Goal: Transaction & Acquisition: Book appointment/travel/reservation

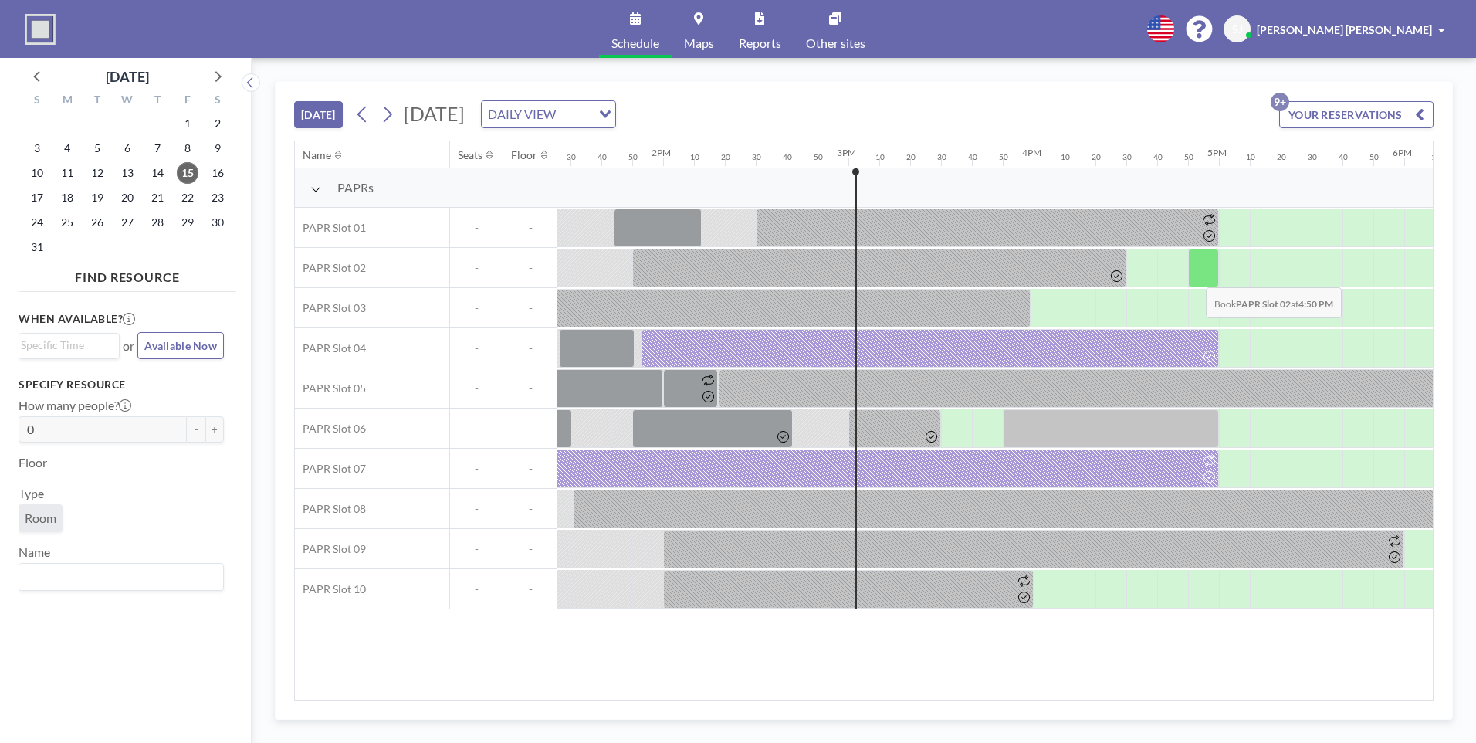
scroll to position [0, 2748]
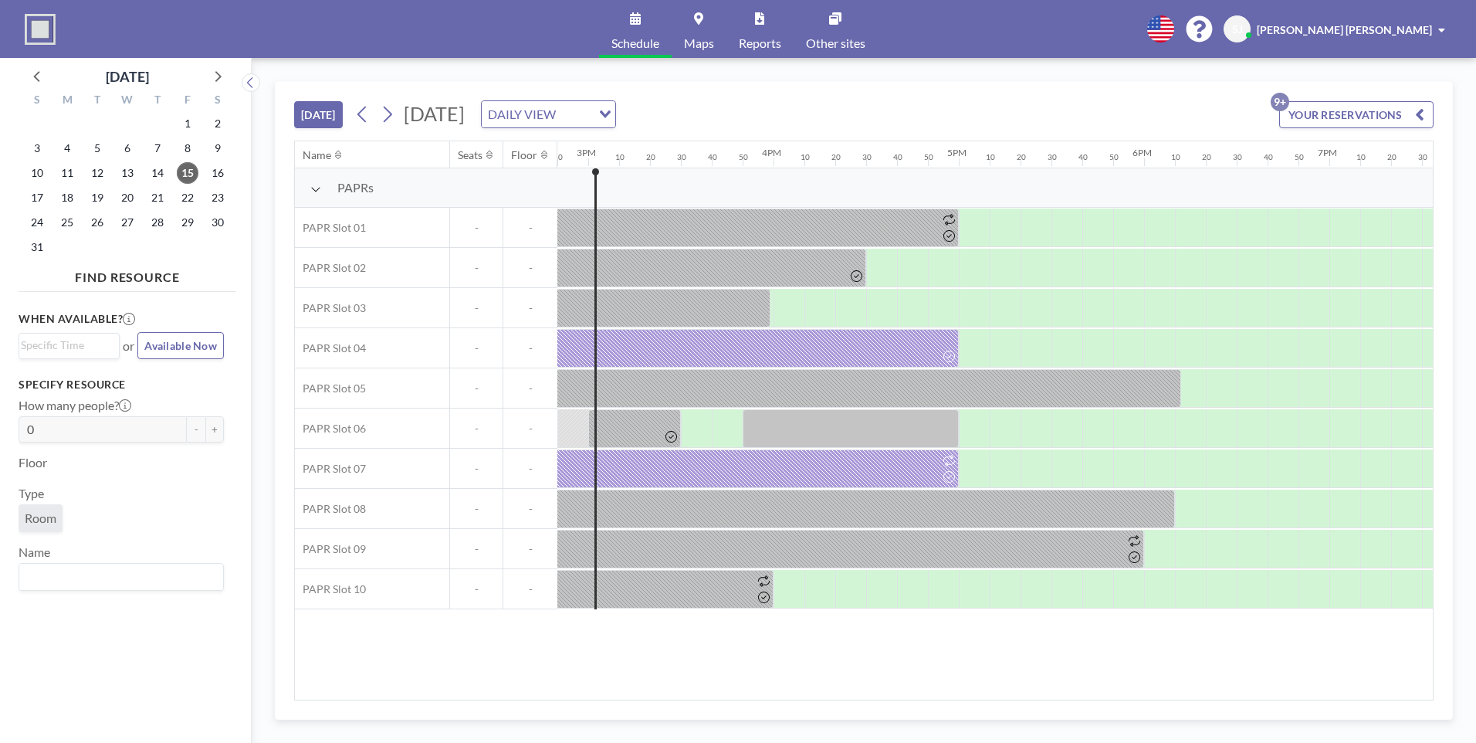
click at [360, 634] on div "Name Seats Floor 12AM 10 20 30 40 50 1AM 10 20 30 40 50 2AM 10 20 30 40 50 3AM …" at bounding box center [864, 420] width 1138 height 558
click at [1227, 109] on div "TODAY Friday, August 15, 2025 DAILY VIEW Loading... YOUR RESERVATIONS 9+" at bounding box center [863, 111] width 1139 height 59
click at [1075, 91] on div "TODAY Friday, August 15, 2025 DAILY VIEW Loading... YOUR RESERVATIONS 9+" at bounding box center [863, 111] width 1139 height 59
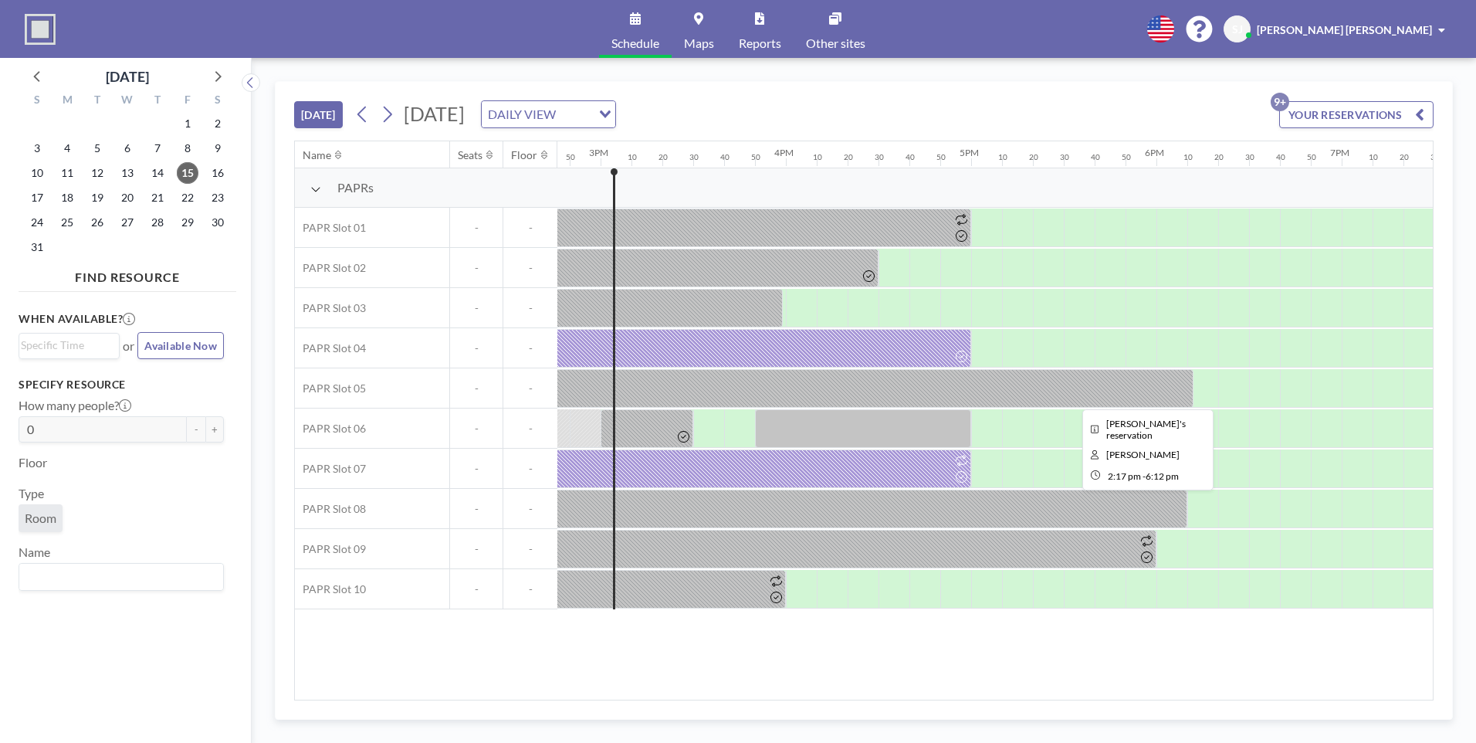
scroll to position [0, 2748]
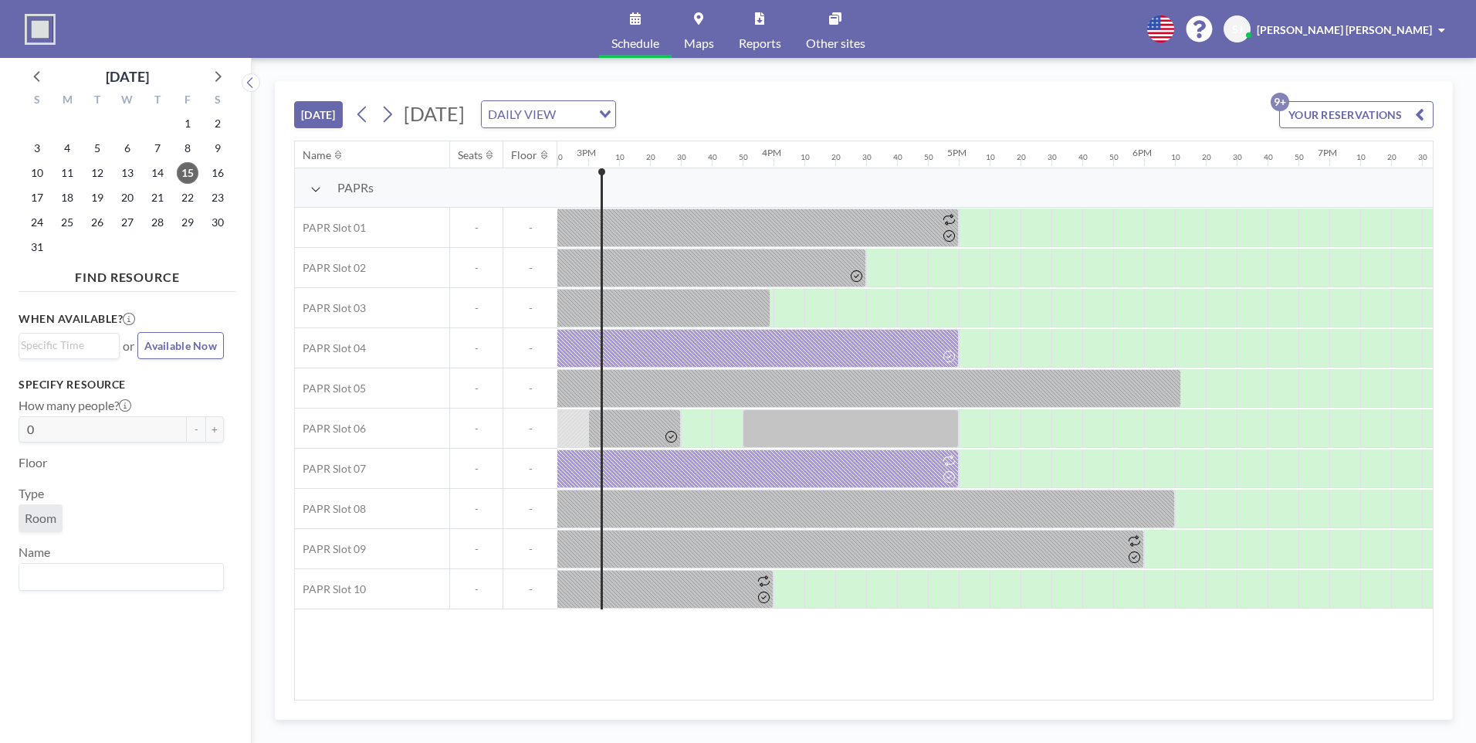
drag, startPoint x: 940, startPoint y: 188, endPoint x: 943, endPoint y: 197, distance: 9.5
drag, startPoint x: 943, startPoint y: 219, endPoint x: 912, endPoint y: 183, distance: 47.6
click at [932, 220] on div at bounding box center [727, 227] width 463 height 39
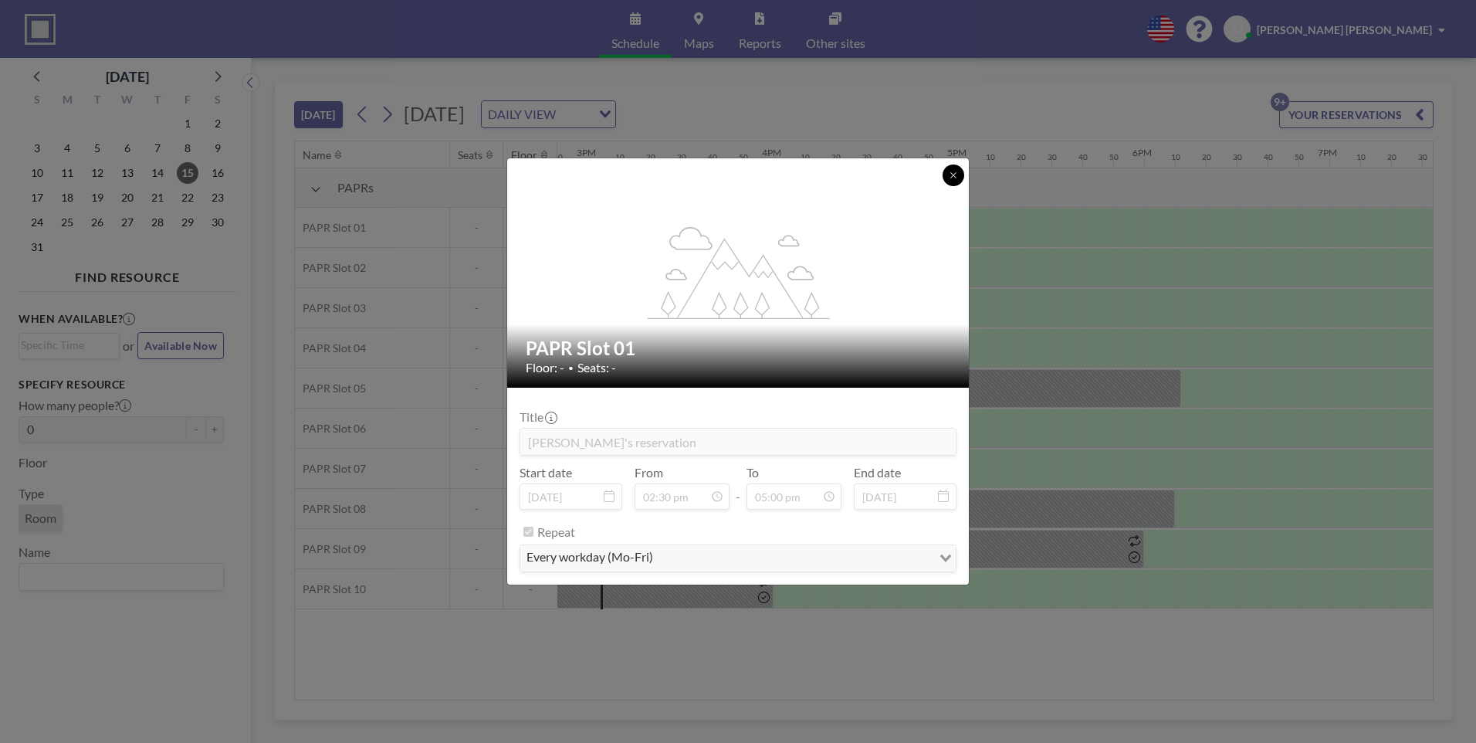
click at [949, 175] on icon at bounding box center [953, 175] width 9 height 9
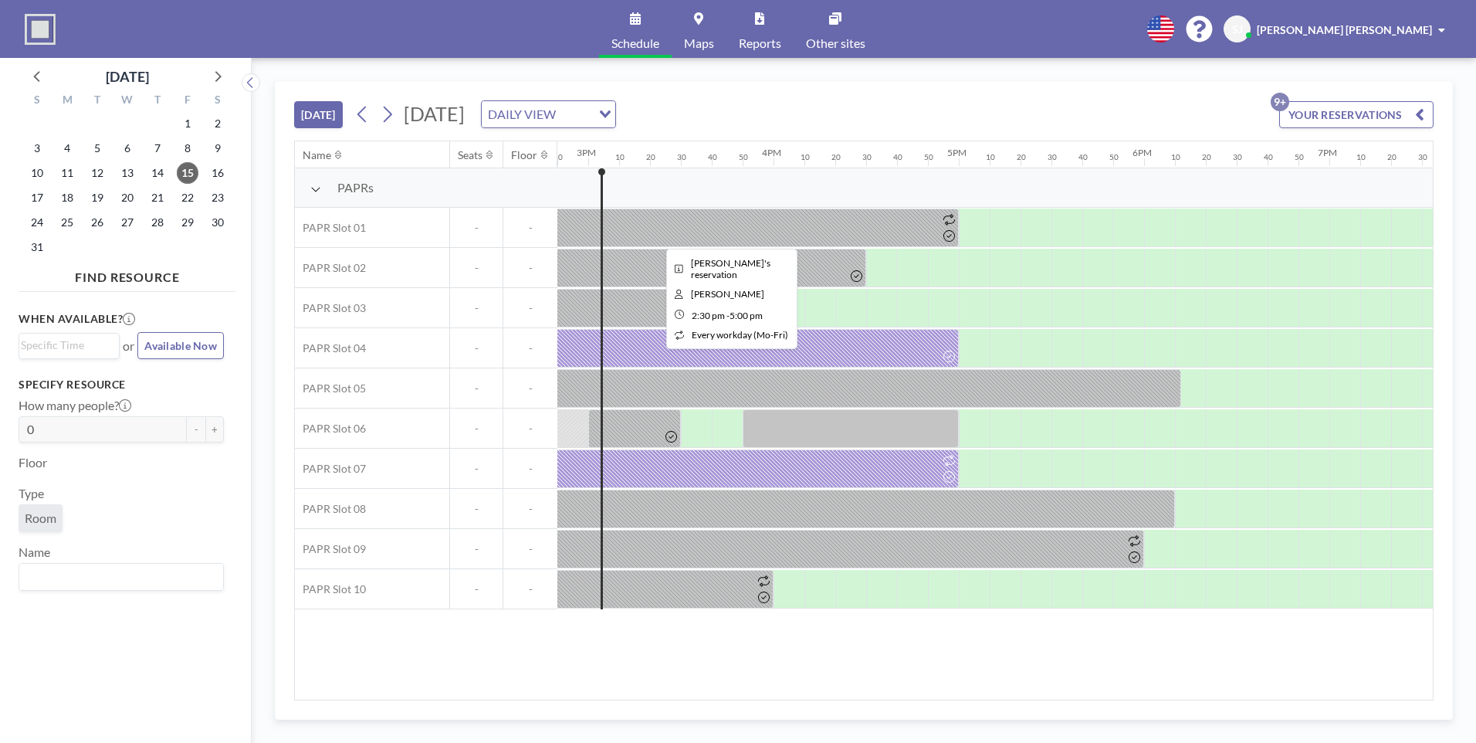
click at [915, 222] on div at bounding box center [727, 227] width 463 height 39
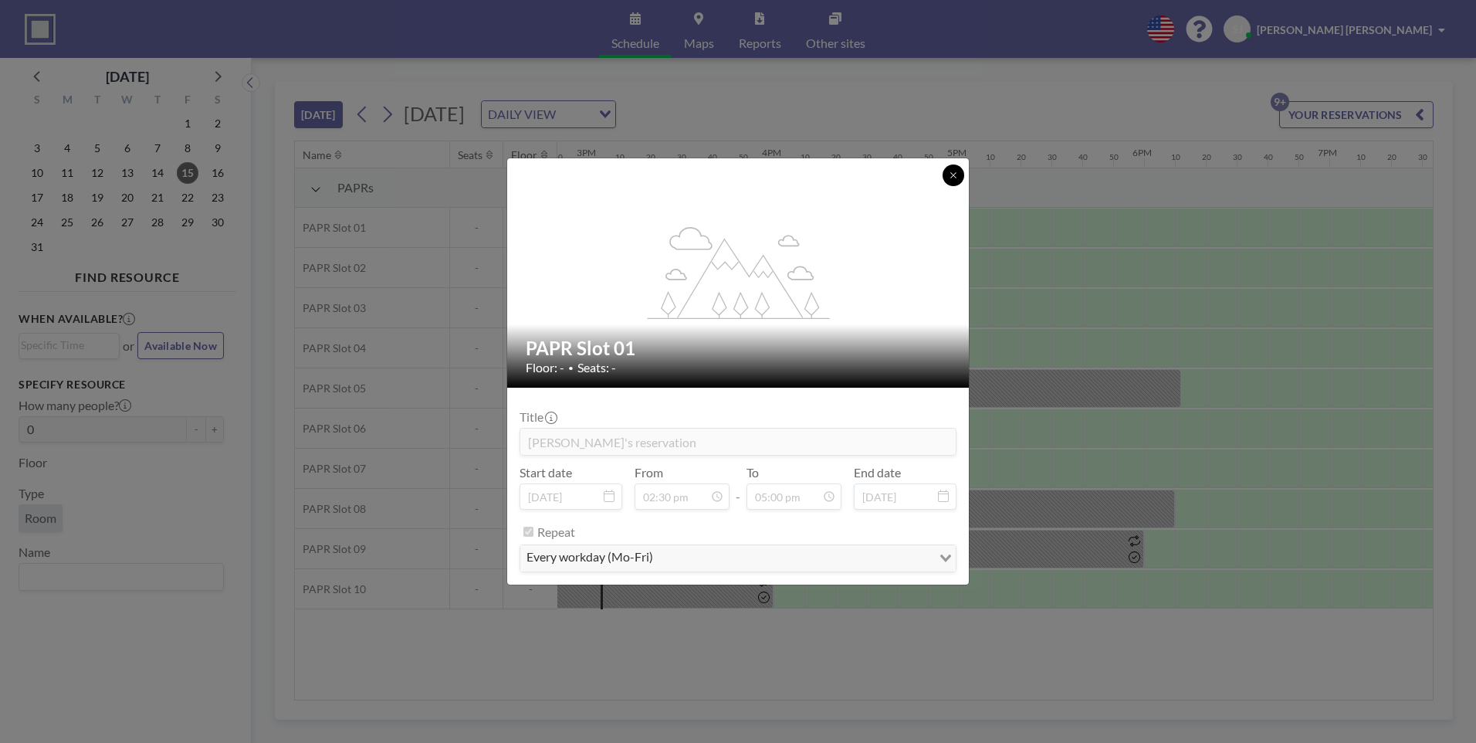
click at [949, 173] on icon at bounding box center [953, 175] width 9 height 9
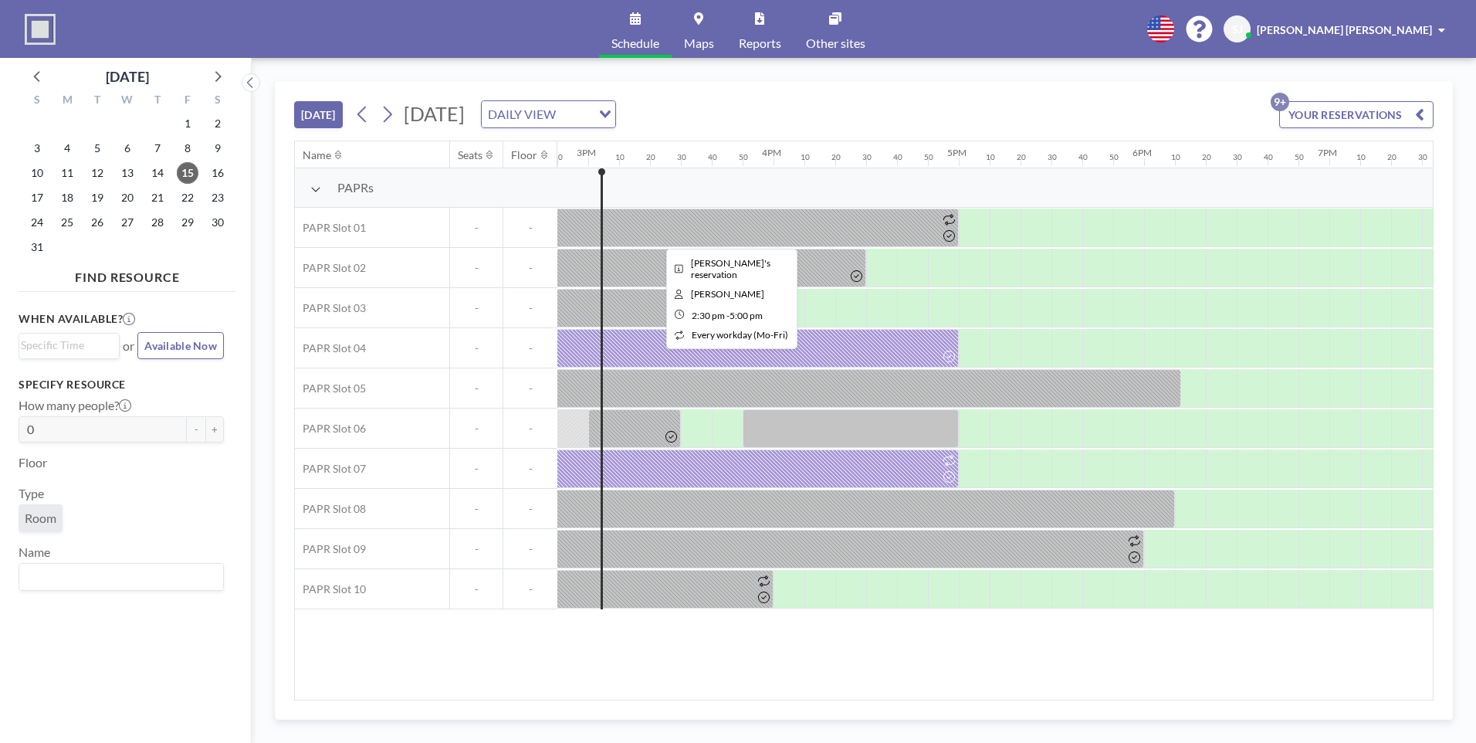
click at [876, 228] on div at bounding box center [727, 227] width 463 height 39
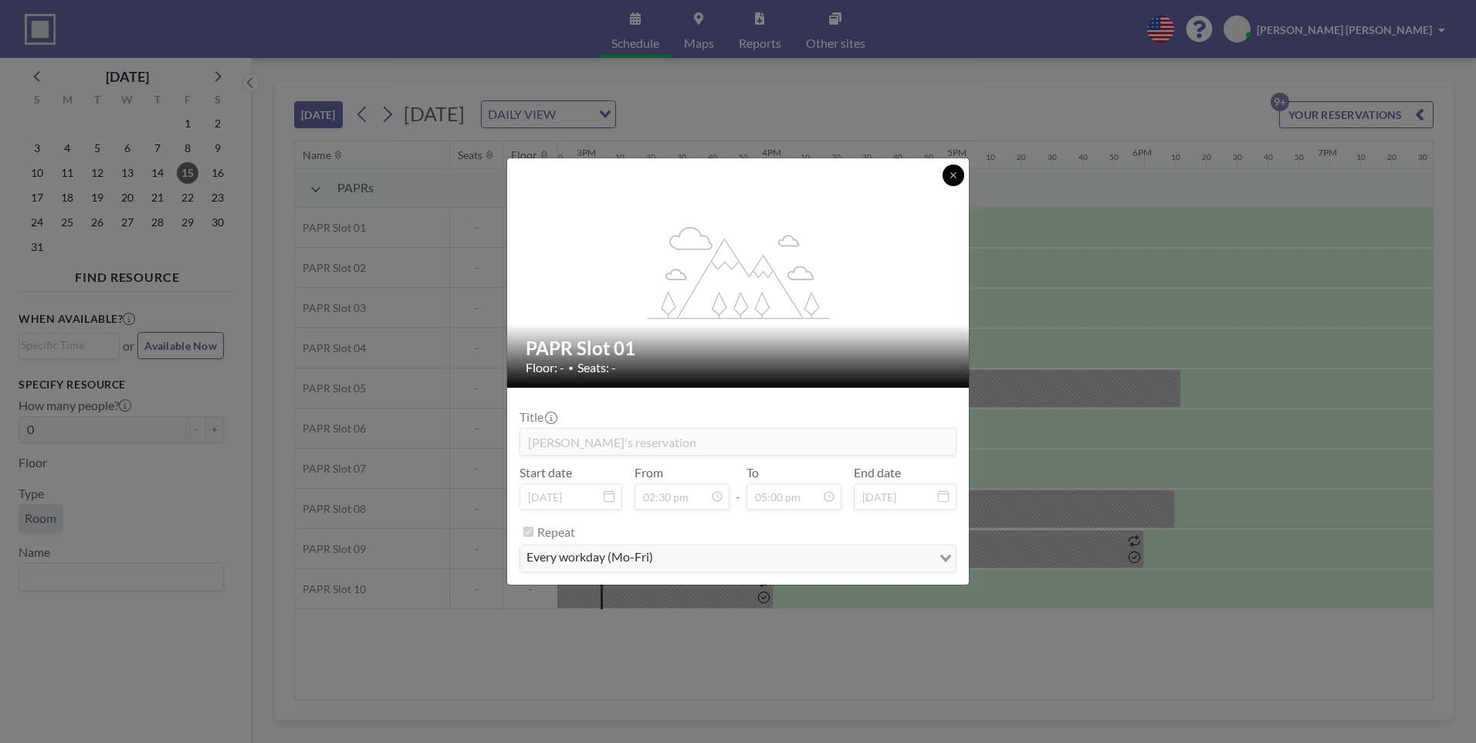
click at [954, 173] on icon at bounding box center [953, 175] width 9 height 9
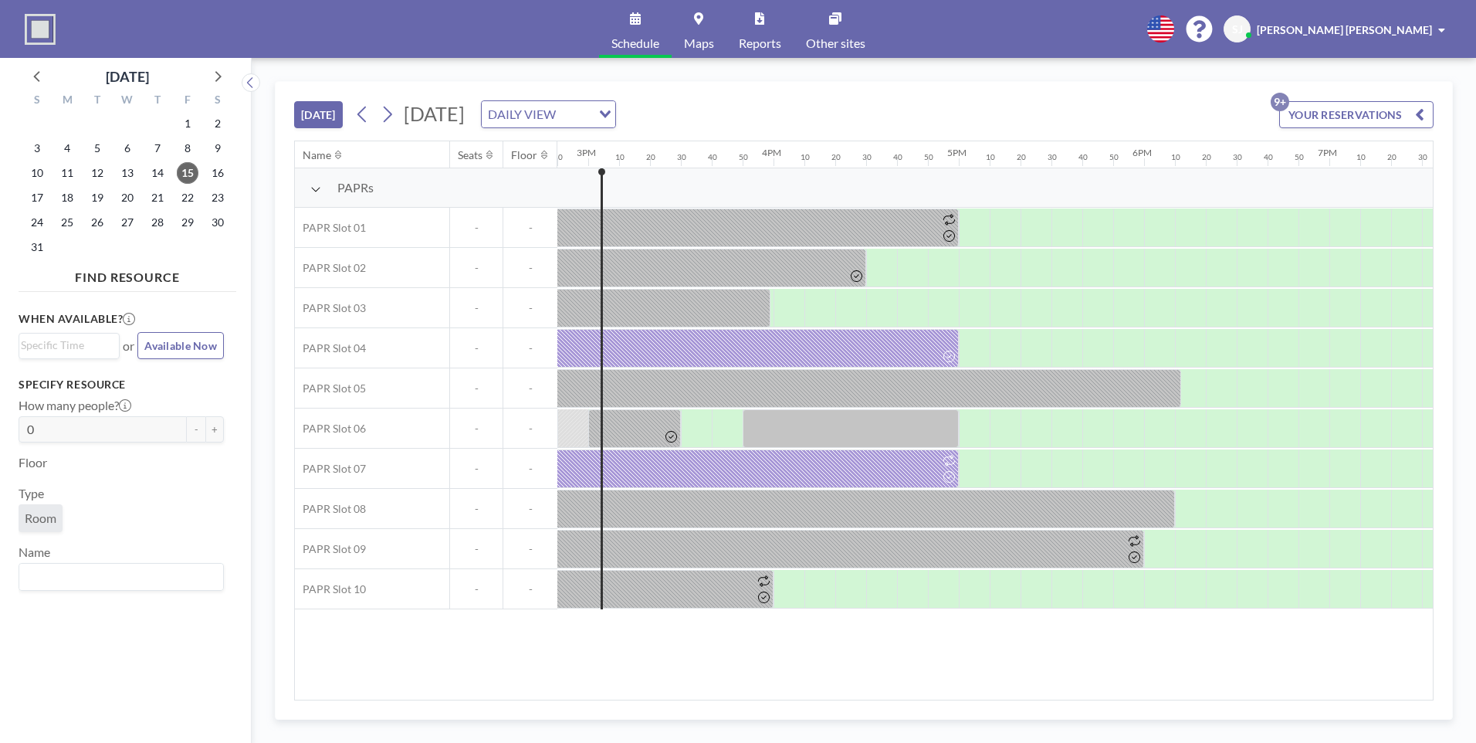
click at [856, 96] on div "TODAY Friday, August 15, 2025 DAILY VIEW Loading... YOUR RESERVATIONS 9+" at bounding box center [863, 111] width 1139 height 59
click at [248, 82] on icon at bounding box center [249, 82] width 5 height 11
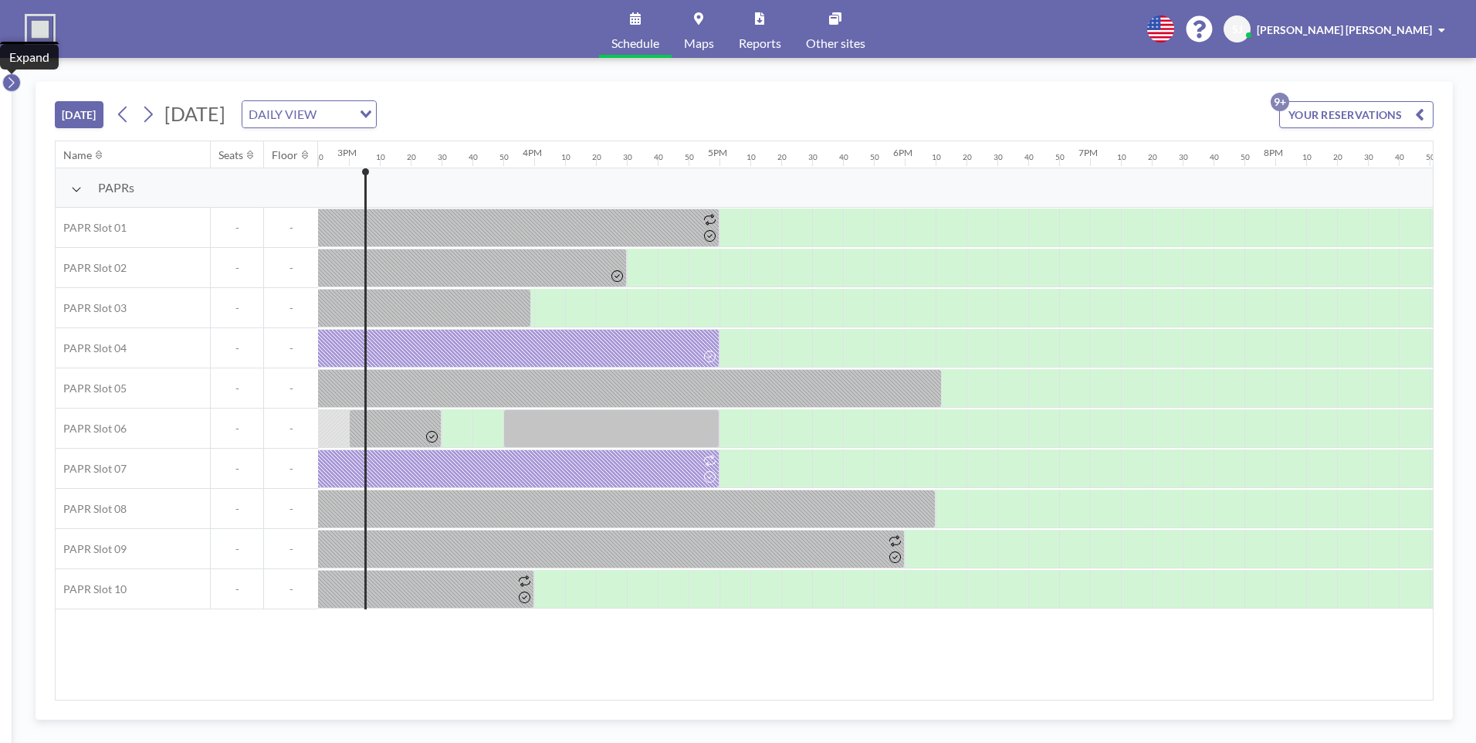
click at [12, 83] on icon at bounding box center [11, 82] width 10 height 15
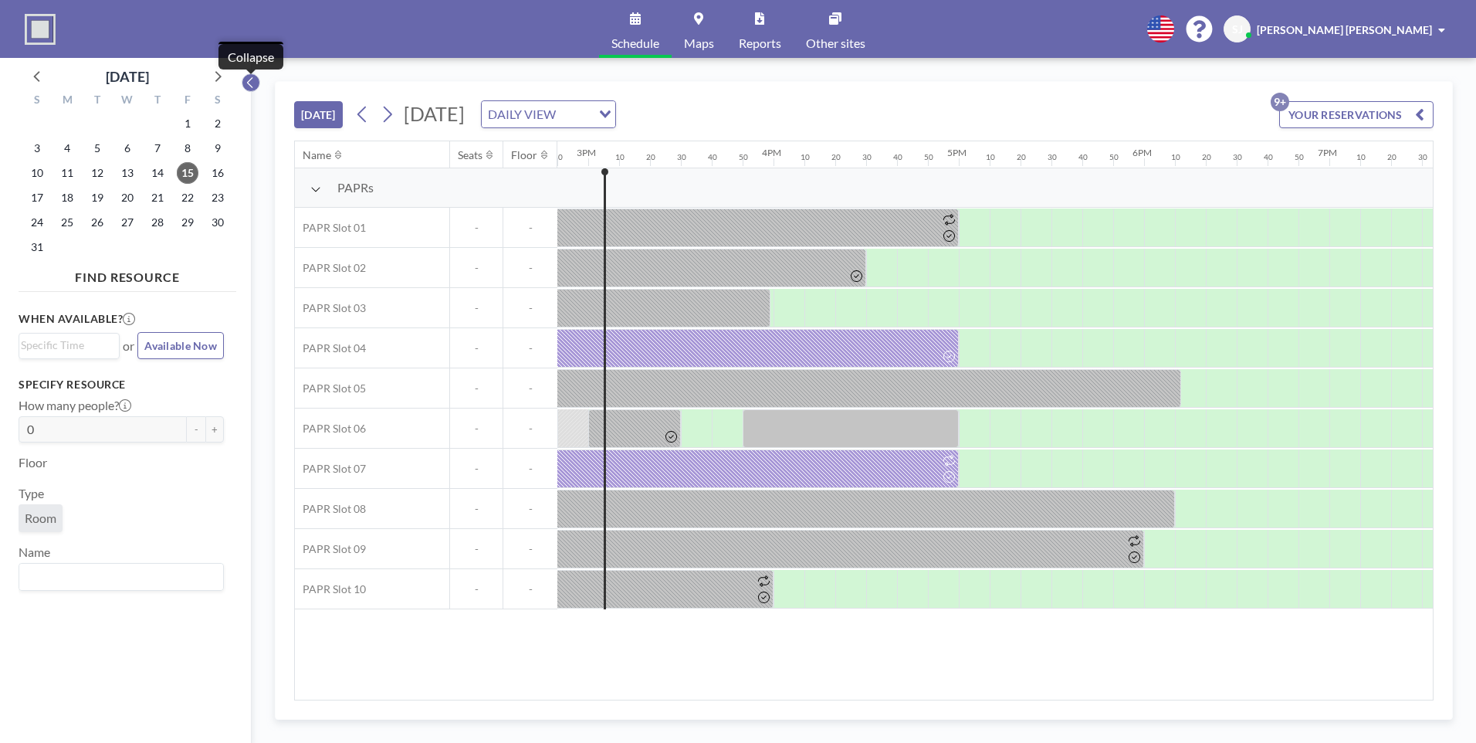
click at [250, 86] on icon at bounding box center [250, 82] width 10 height 15
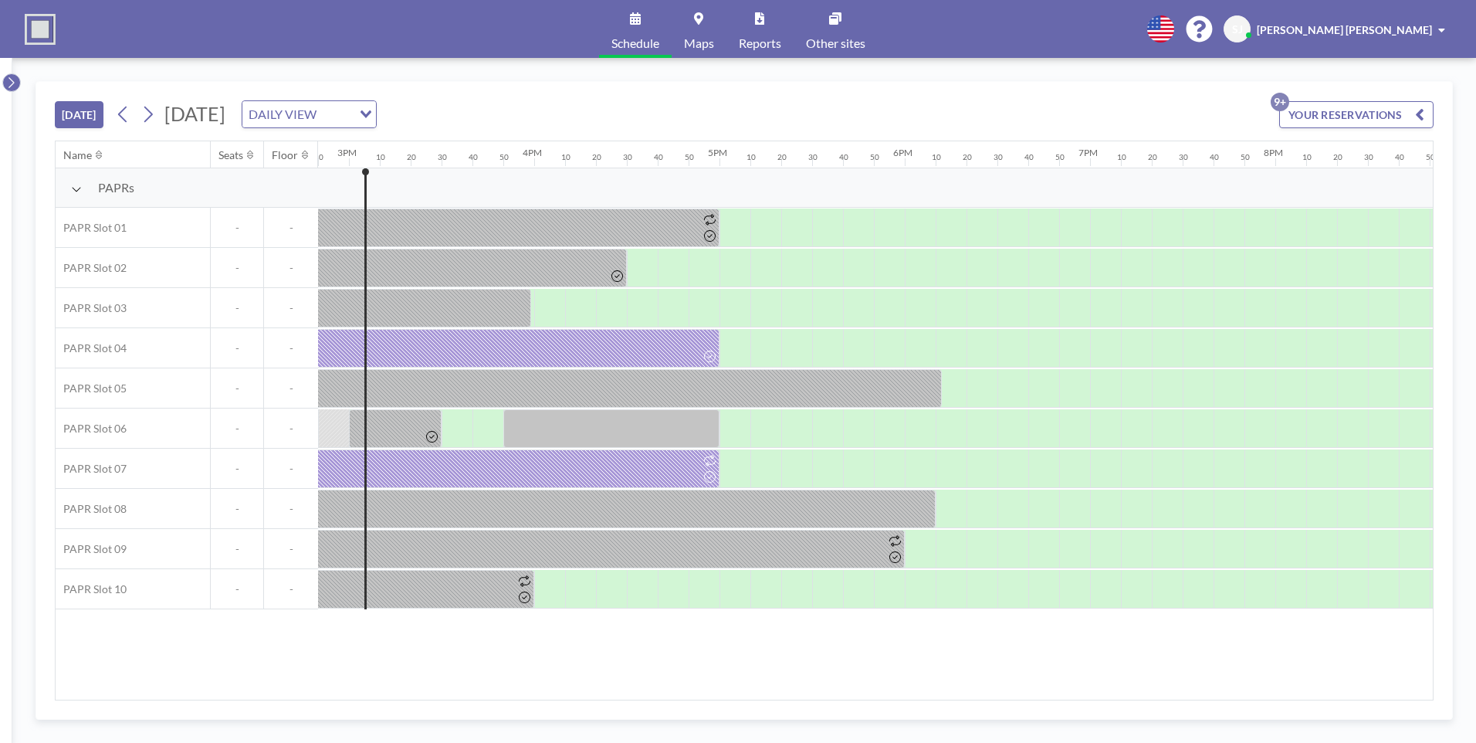
click at [13, 83] on icon at bounding box center [11, 82] width 10 height 15
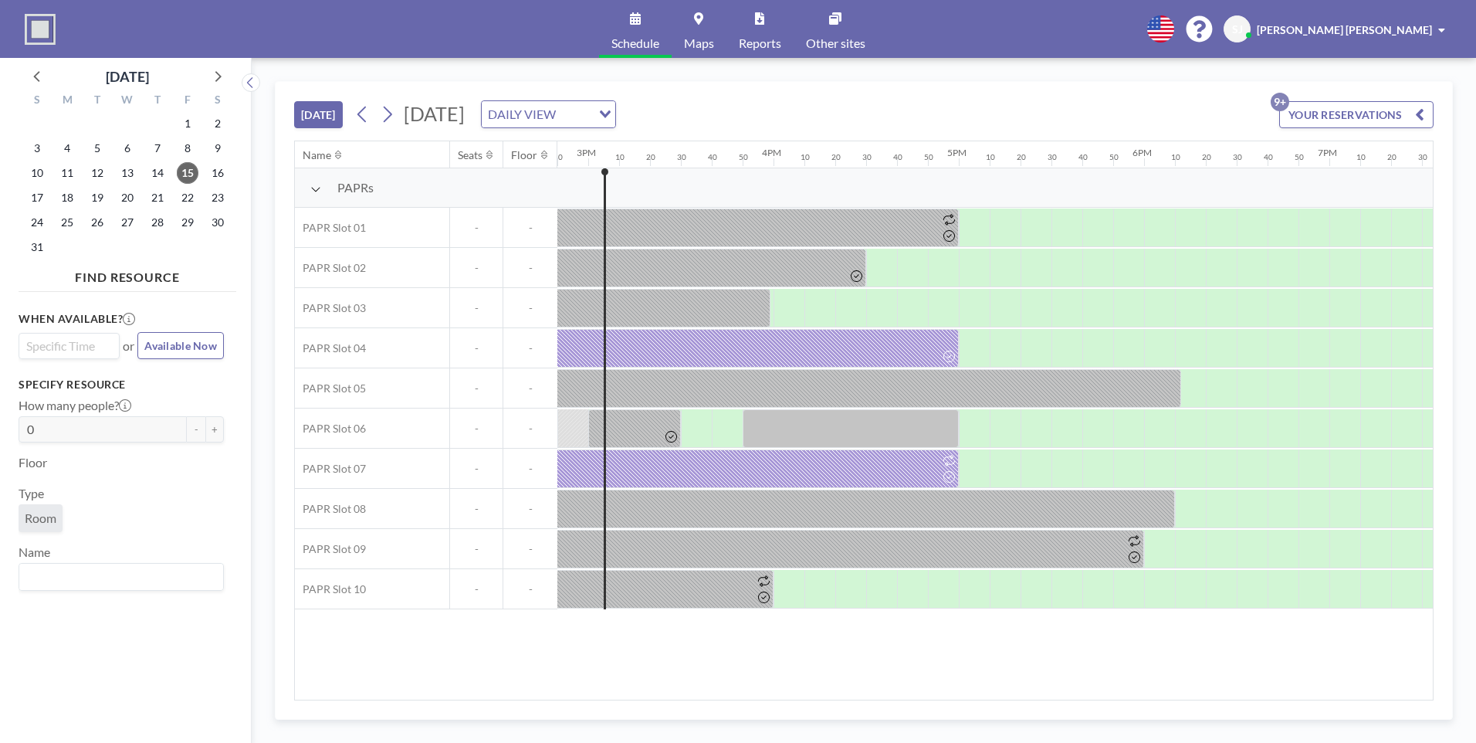
click at [82, 347] on input "Search for option" at bounding box center [66, 346] width 90 height 19
click at [178, 312] on div "When available? Loading... 3:10 pm 3:20 pm 3:30 pm 3:40 pm 3:50 pm 4:00 pm 4:10…" at bounding box center [121, 334] width 205 height 49
click at [255, 86] on icon at bounding box center [250, 82] width 10 height 15
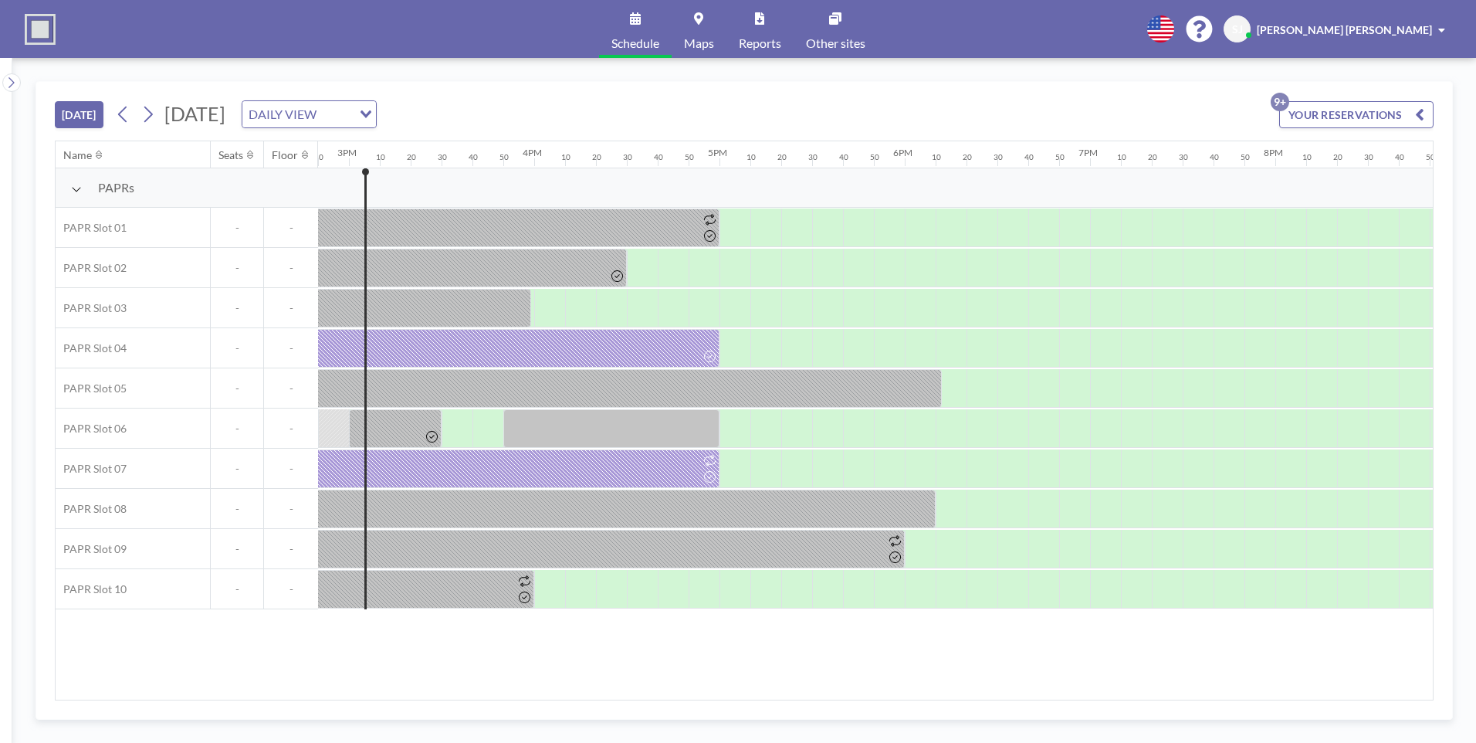
click at [143, 29] on div "Schedule Maps Reports Other sites English Polski 日本語 Española SJ Sungwoo Jo" at bounding box center [738, 29] width 1476 height 58
click at [1174, 30] on icon at bounding box center [1160, 28] width 27 height 27
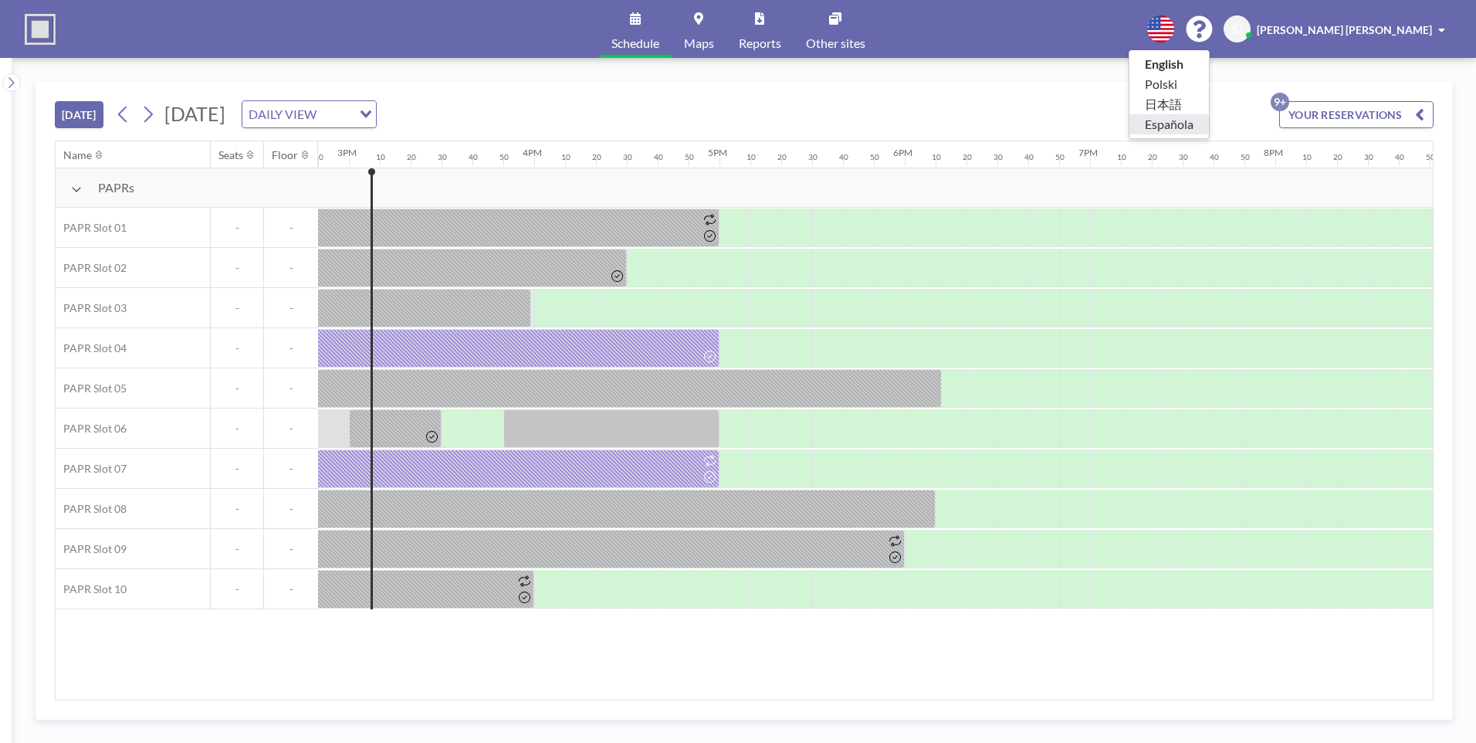
click at [1209, 122] on li "Española" at bounding box center [1169, 124] width 80 height 20
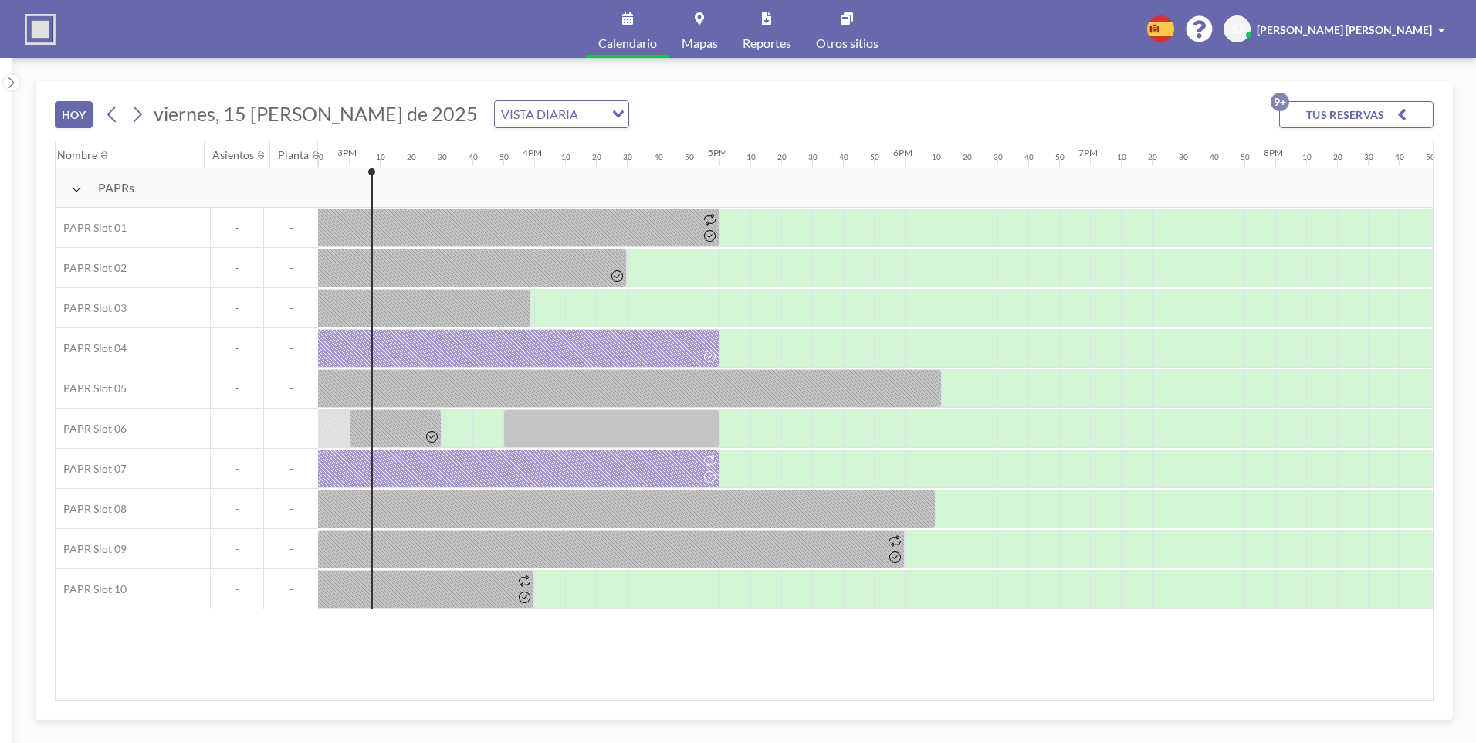
click at [1174, 29] on icon at bounding box center [1160, 28] width 27 height 27
click at [1209, 105] on li "日本語" at bounding box center [1169, 104] width 80 height 20
click at [1052, 75] on div "今日 2025年8月15日金曜日 日 Loading... あなたの予約 9+ 名前 席数 階 12AM 10 20 30 40 50 1AM 10 20 3…" at bounding box center [744, 400] width 1464 height 685
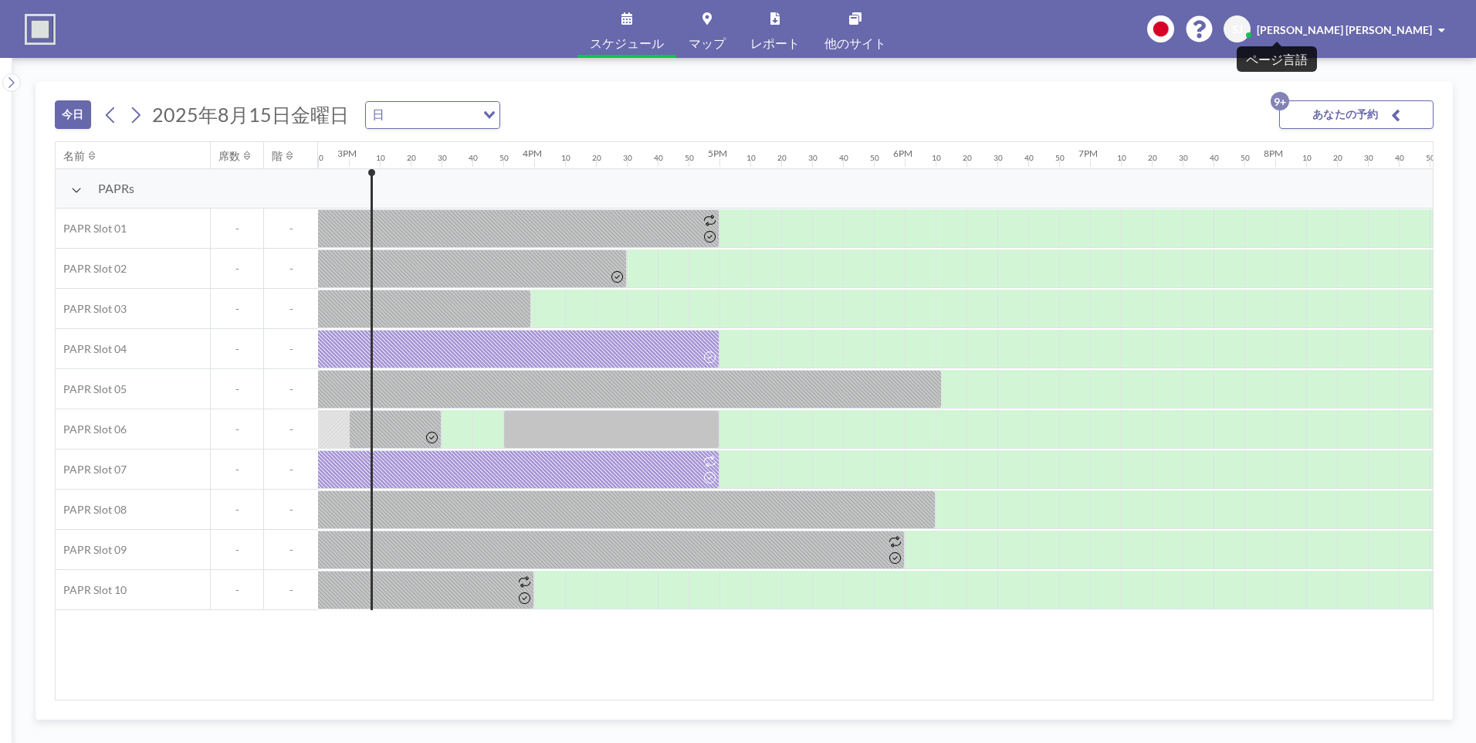
click at [1174, 24] on icon at bounding box center [1160, 28] width 27 height 27
click at [1209, 63] on li "English" at bounding box center [1169, 64] width 80 height 20
click at [1110, 96] on div "TODAY Friday, August 15, 2025 DAILY VIEW Loading... YOUR RESERVATIONS 9+" at bounding box center [744, 111] width 1379 height 59
click at [1080, 33] on div "Schedule Maps Reports Other sites English Polski 日本語 Española SJ Sungwoo Jo" at bounding box center [738, 29] width 1476 height 58
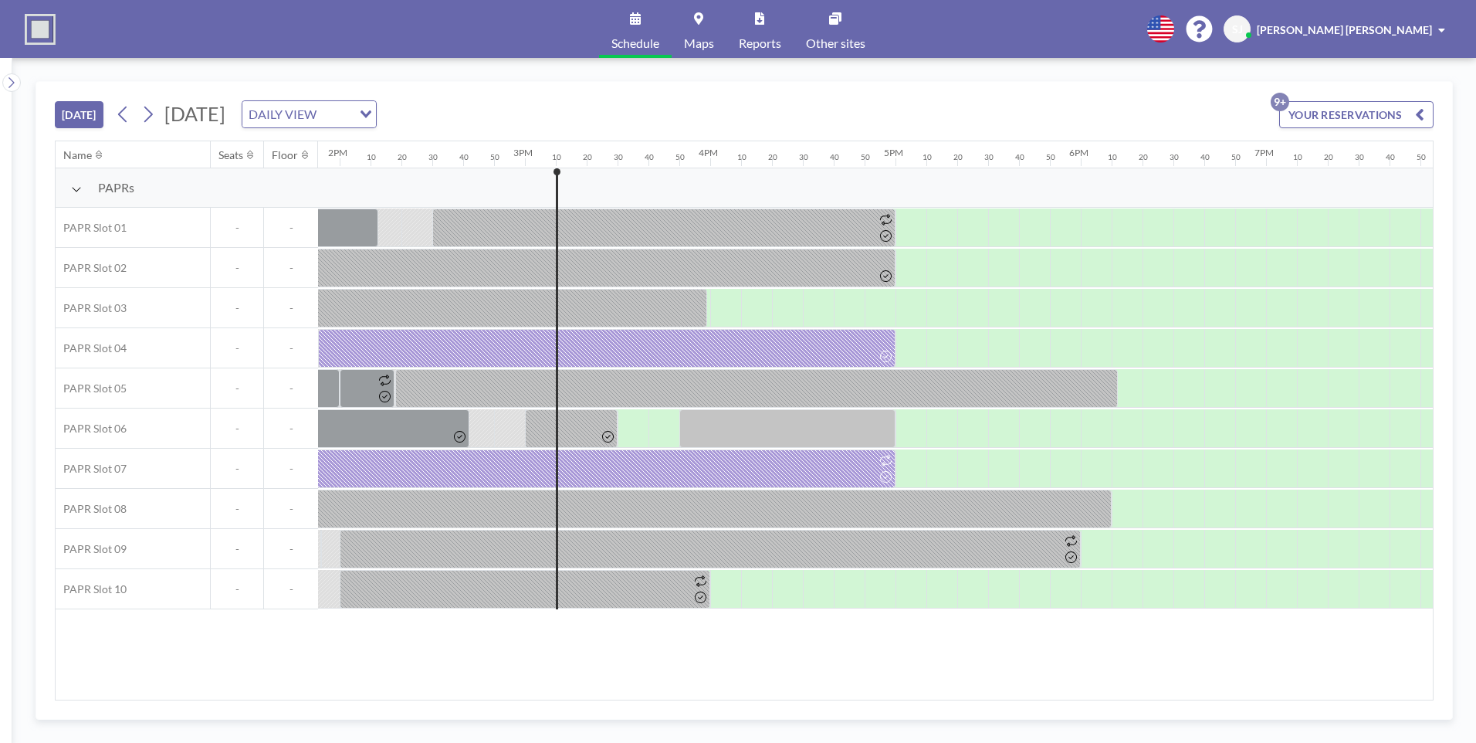
scroll to position [0, 2779]
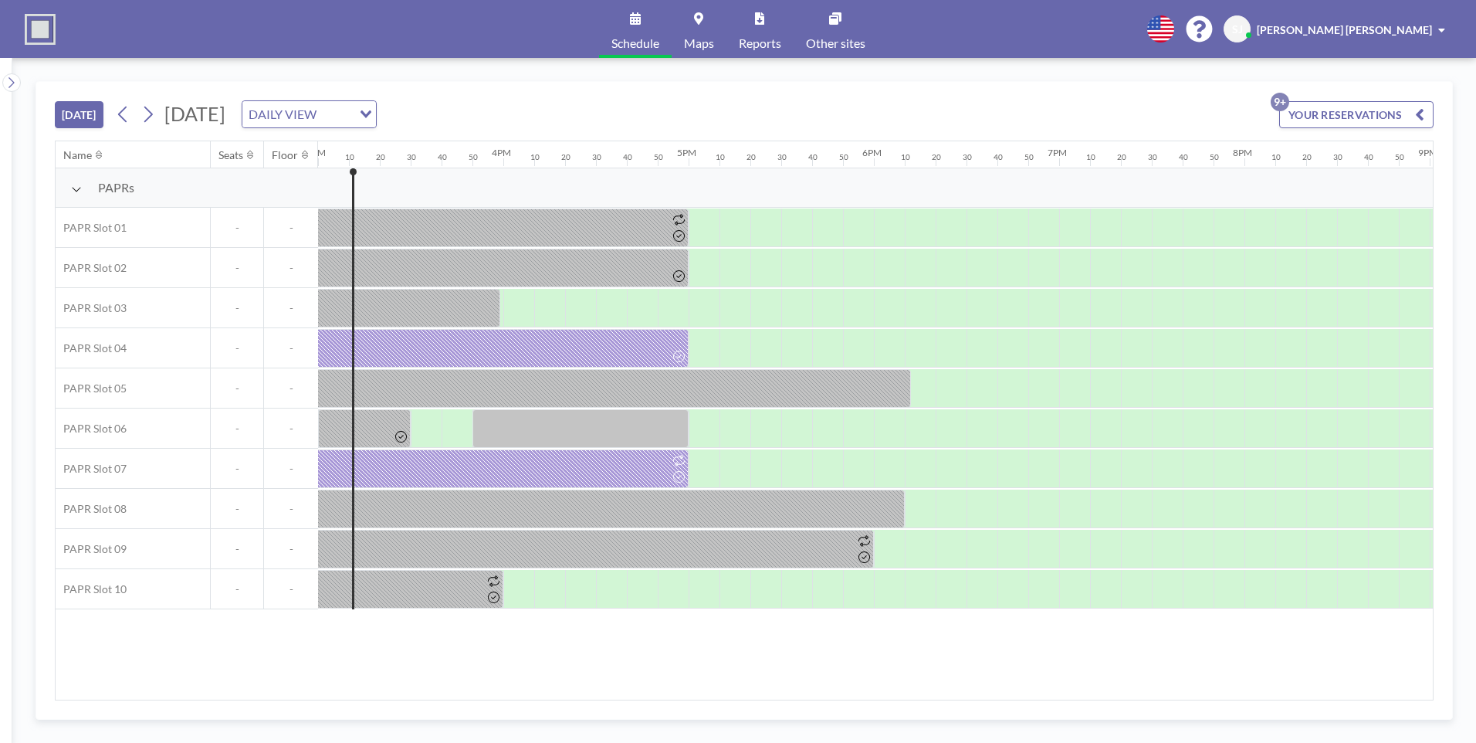
click at [814, 658] on div "Name Seats Floor 12AM 10 20 30 40 50 1AM 10 20 30 40 50 2AM 10 20 30 40 50 3AM …" at bounding box center [744, 420] width 1377 height 558
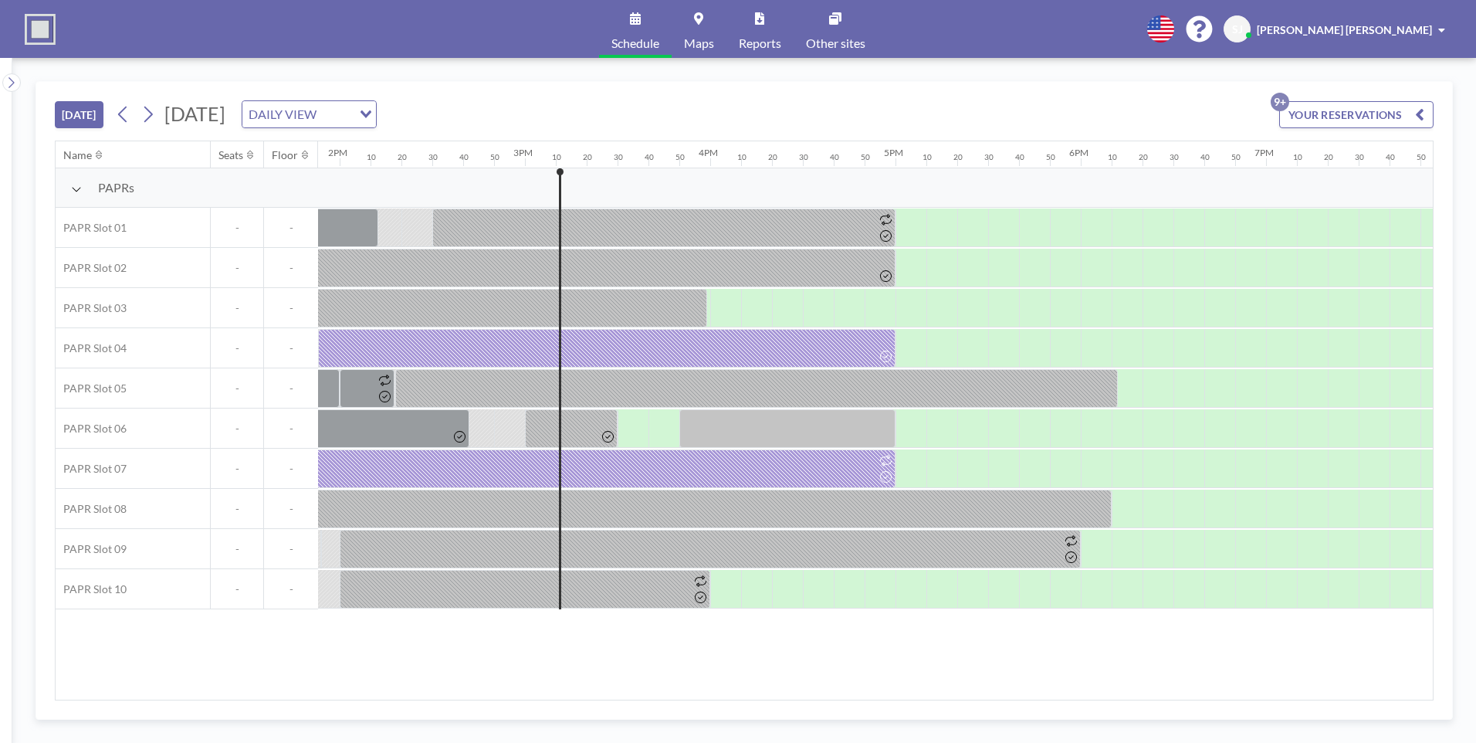
scroll to position [0, 2779]
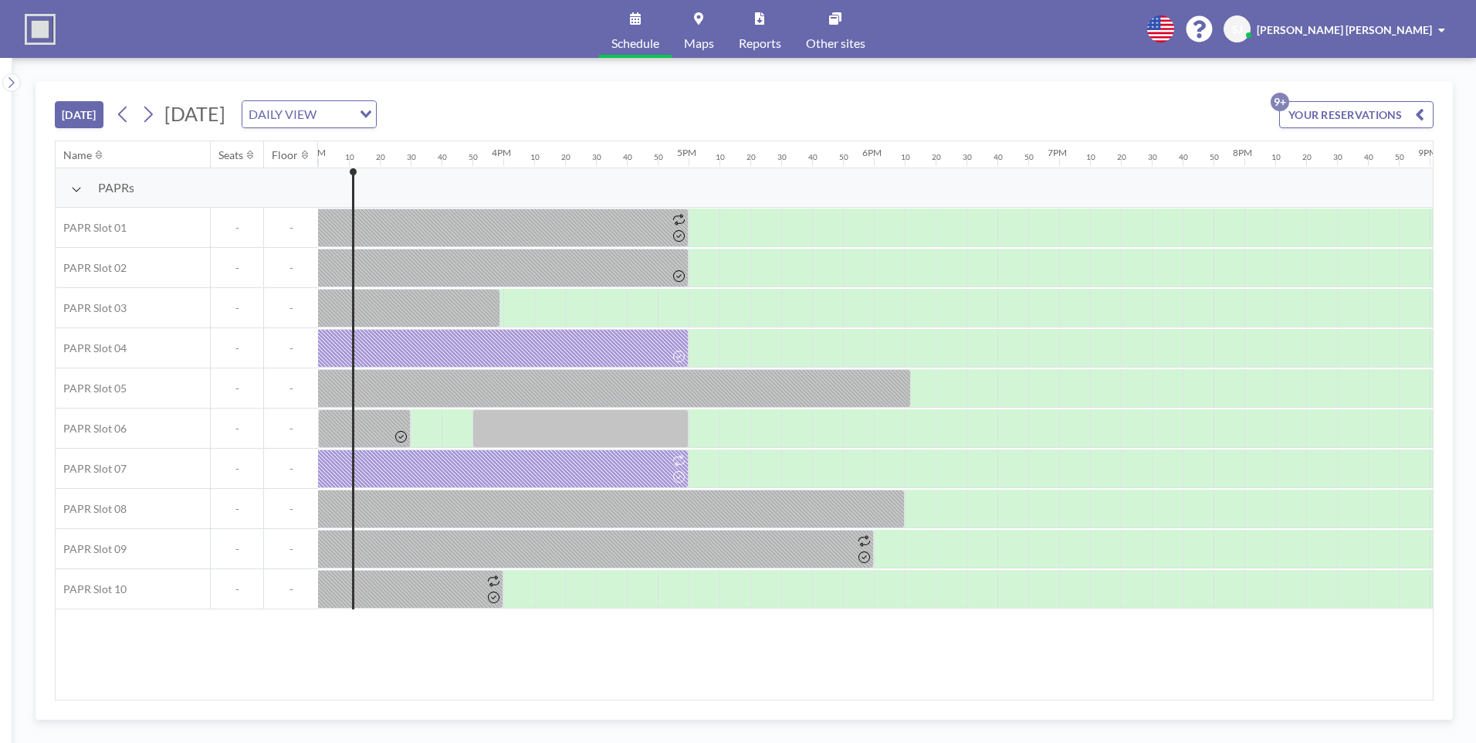
click at [836, 25] on link "Other sites" at bounding box center [836, 29] width 84 height 58
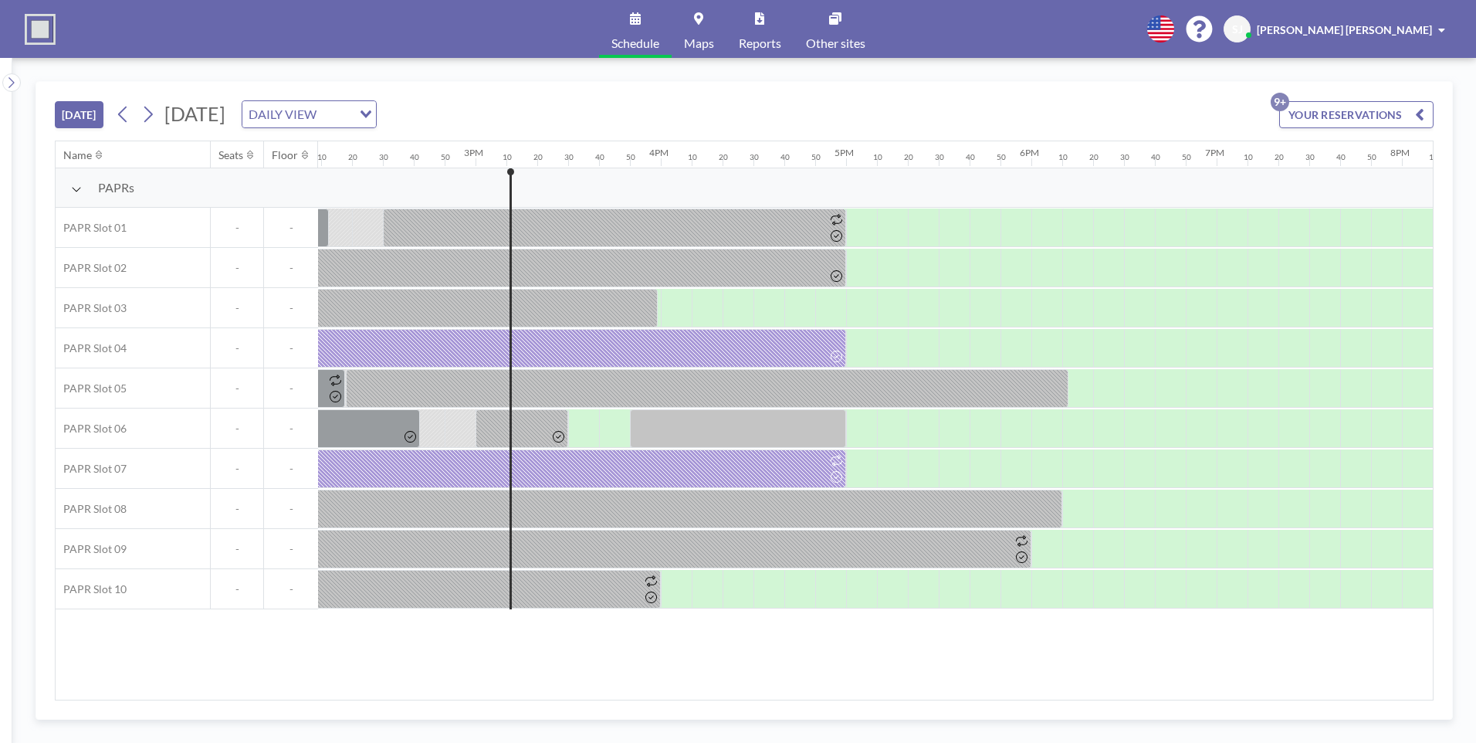
scroll to position [0, 2779]
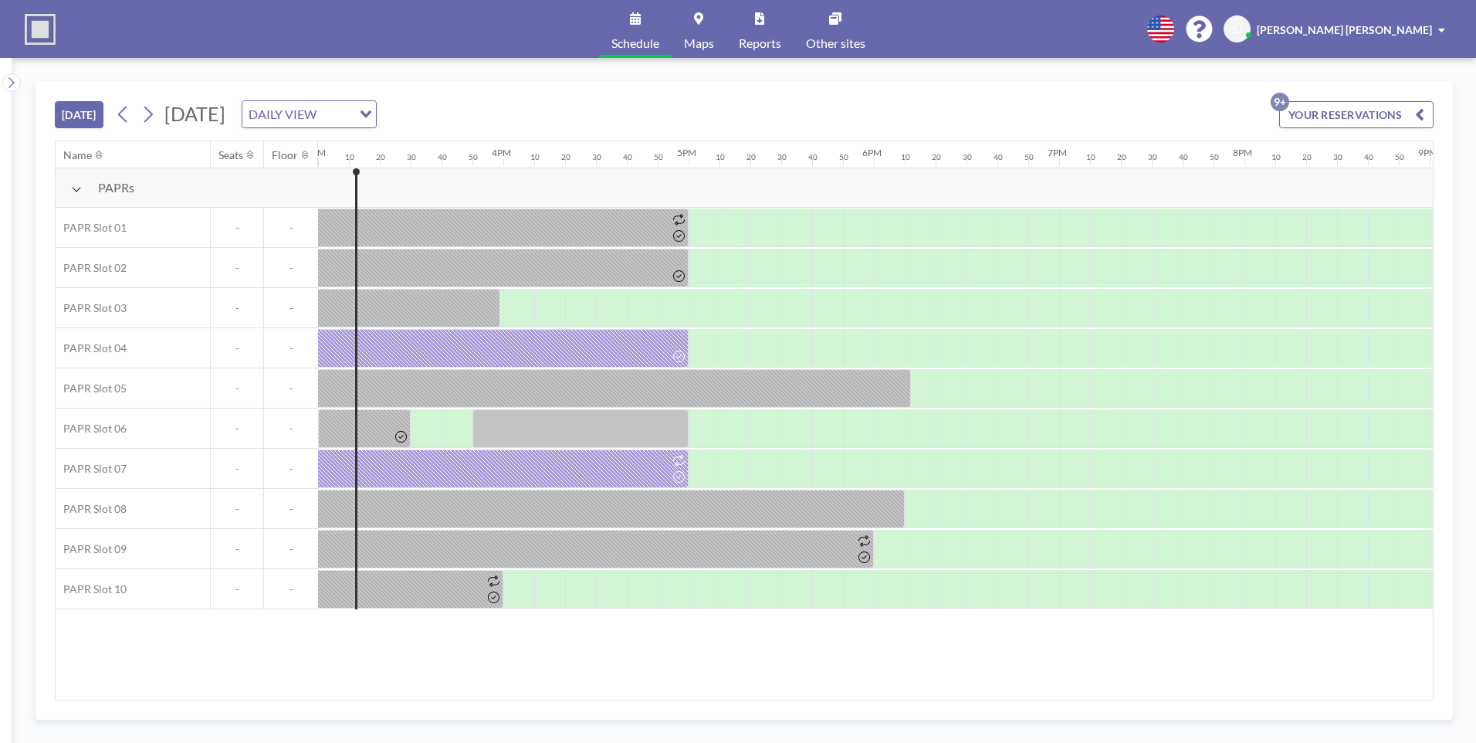
click at [352, 115] on div "DAILY VIEW" at bounding box center [297, 112] width 110 height 23
click at [357, 117] on input "Search for option" at bounding box center [300, 114] width 113 height 20
click at [376, 113] on div "DAILY VIEW Loading..." at bounding box center [309, 114] width 134 height 26
click at [450, 34] on div "Schedule Maps Reports Other sites English Polski 日本語 Española SJ Sungwoo Jo" at bounding box center [738, 29] width 1476 height 58
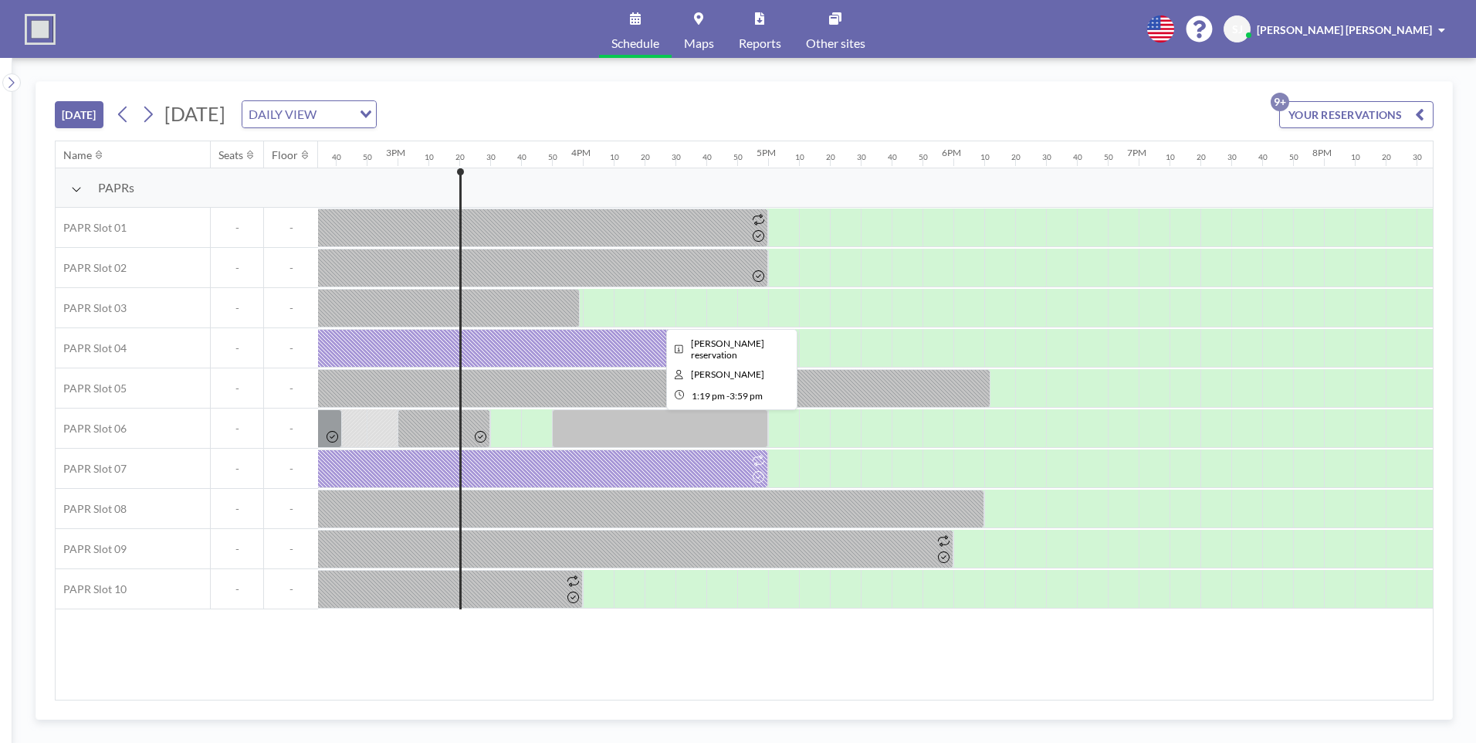
scroll to position [0, 2779]
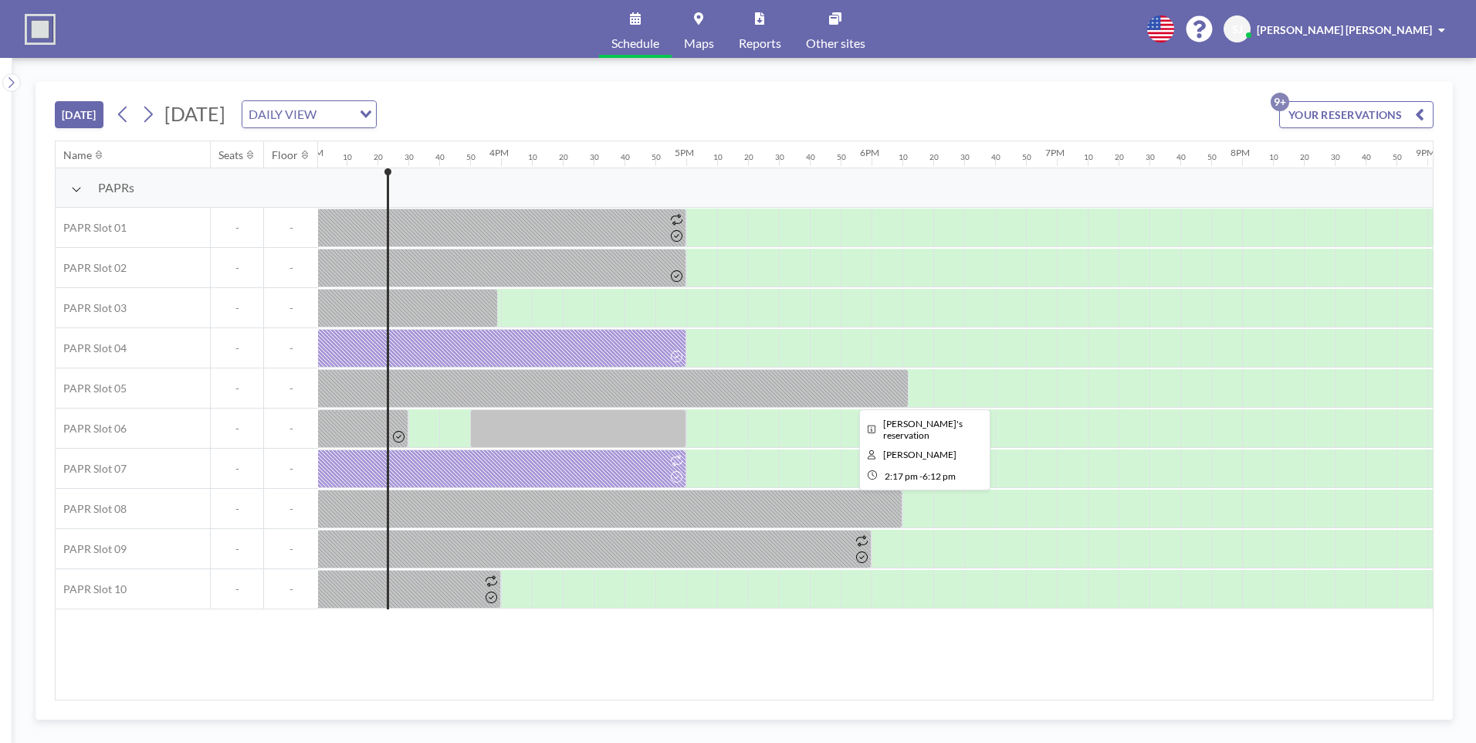
scroll to position [0, 2810]
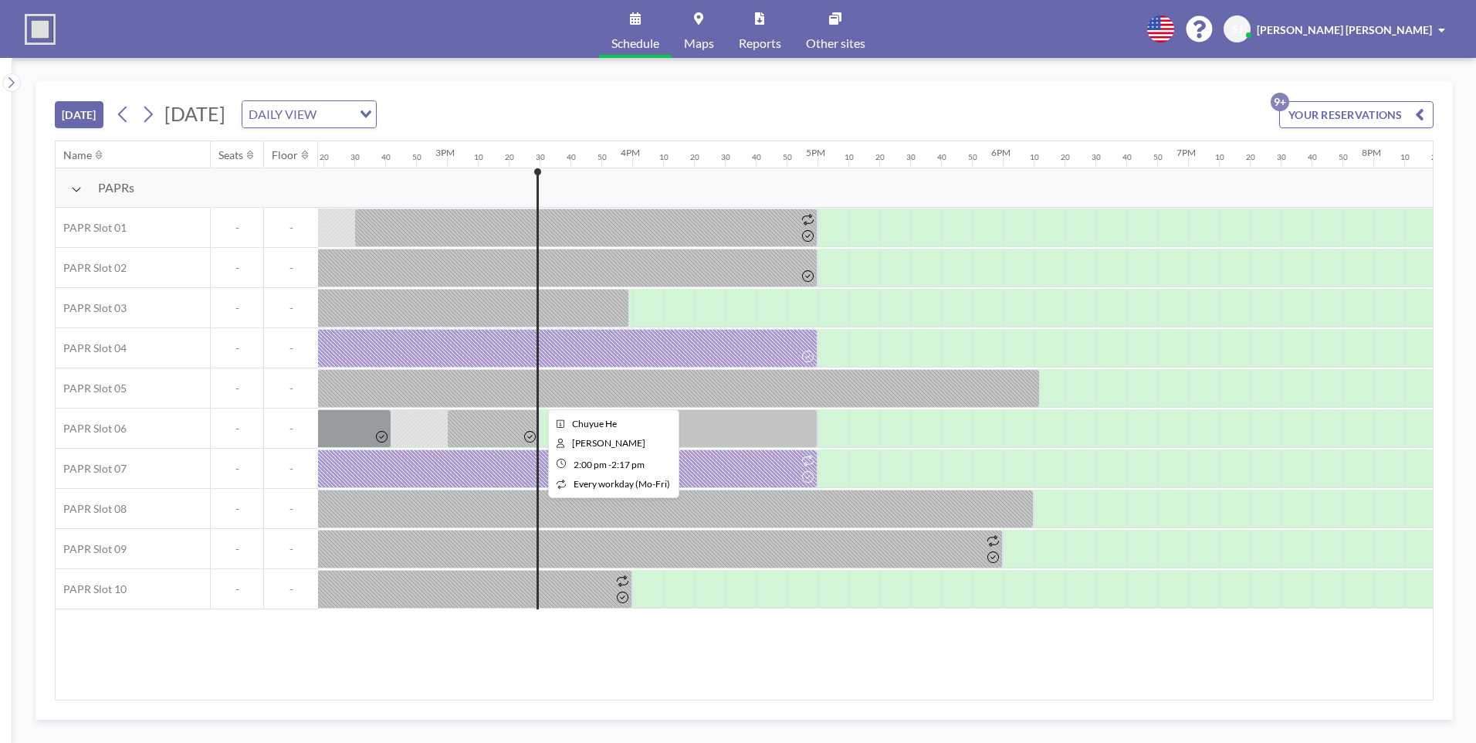
scroll to position [0, 2810]
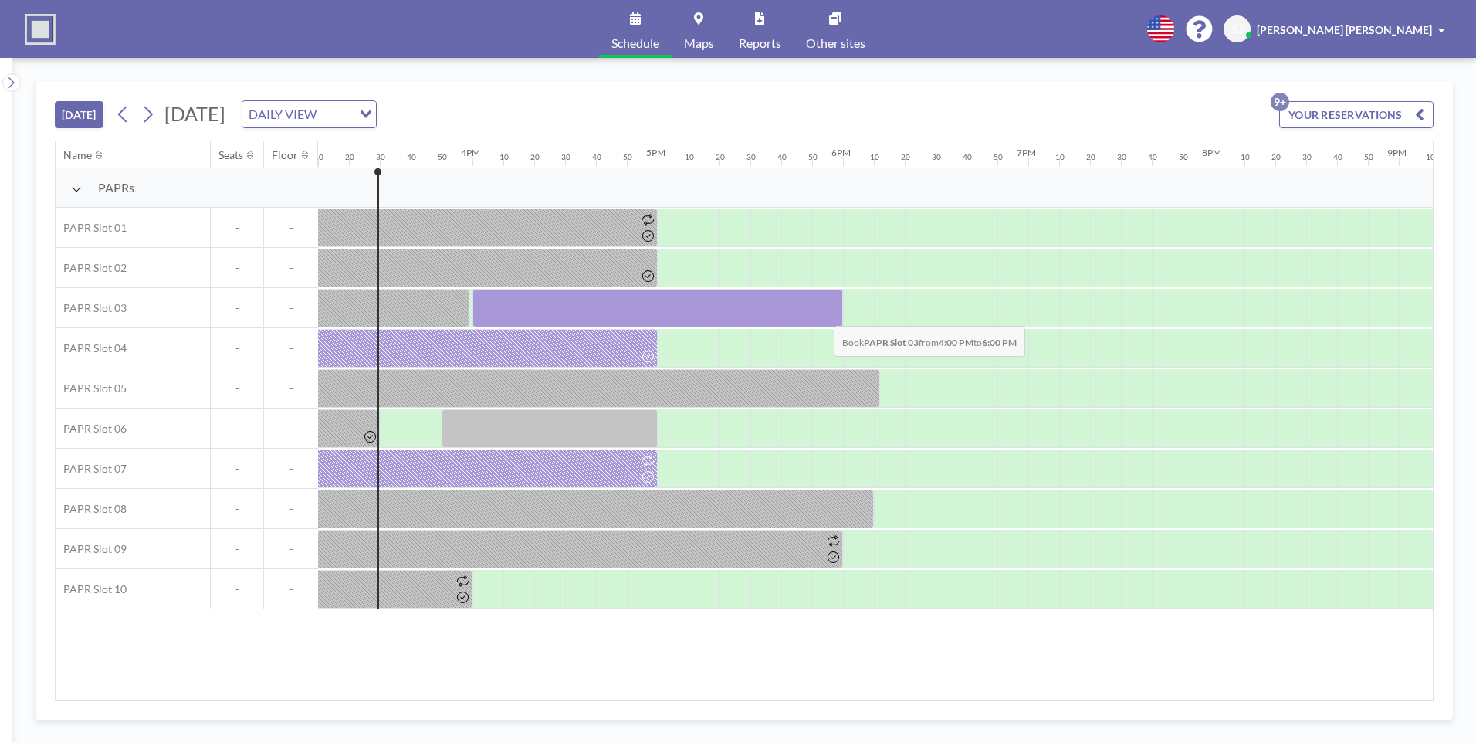
drag, startPoint x: 485, startPoint y: 309, endPoint x: 821, endPoint y: 314, distance: 336.6
click at [821, 314] on div at bounding box center [657, 308] width 371 height 39
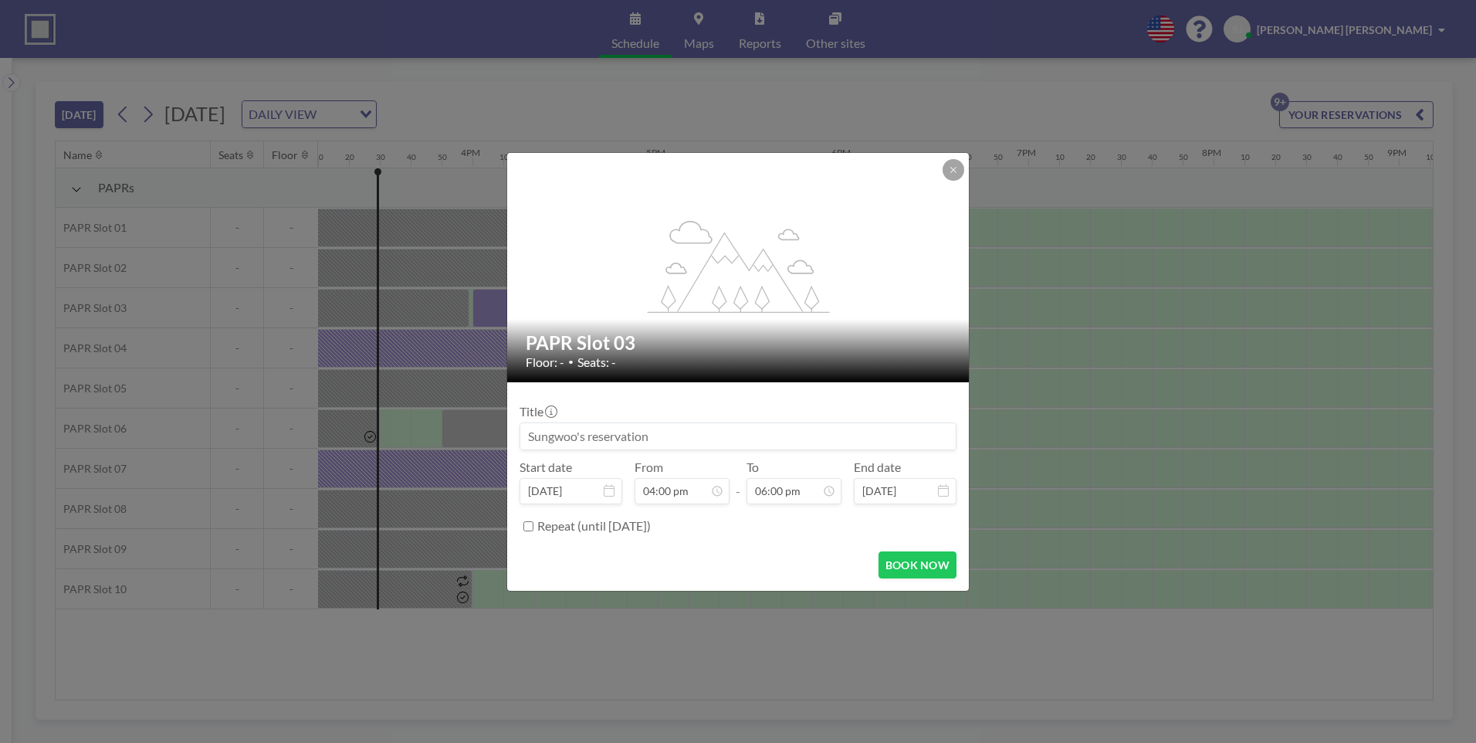
drag, startPoint x: 576, startPoint y: 438, endPoint x: 523, endPoint y: 439, distance: 53.3
click at [522, 439] on input at bounding box center [737, 436] width 435 height 26
click at [583, 436] on input at bounding box center [737, 436] width 435 height 26
click at [579, 436] on input at bounding box center [737, 436] width 435 height 26
type input "b"
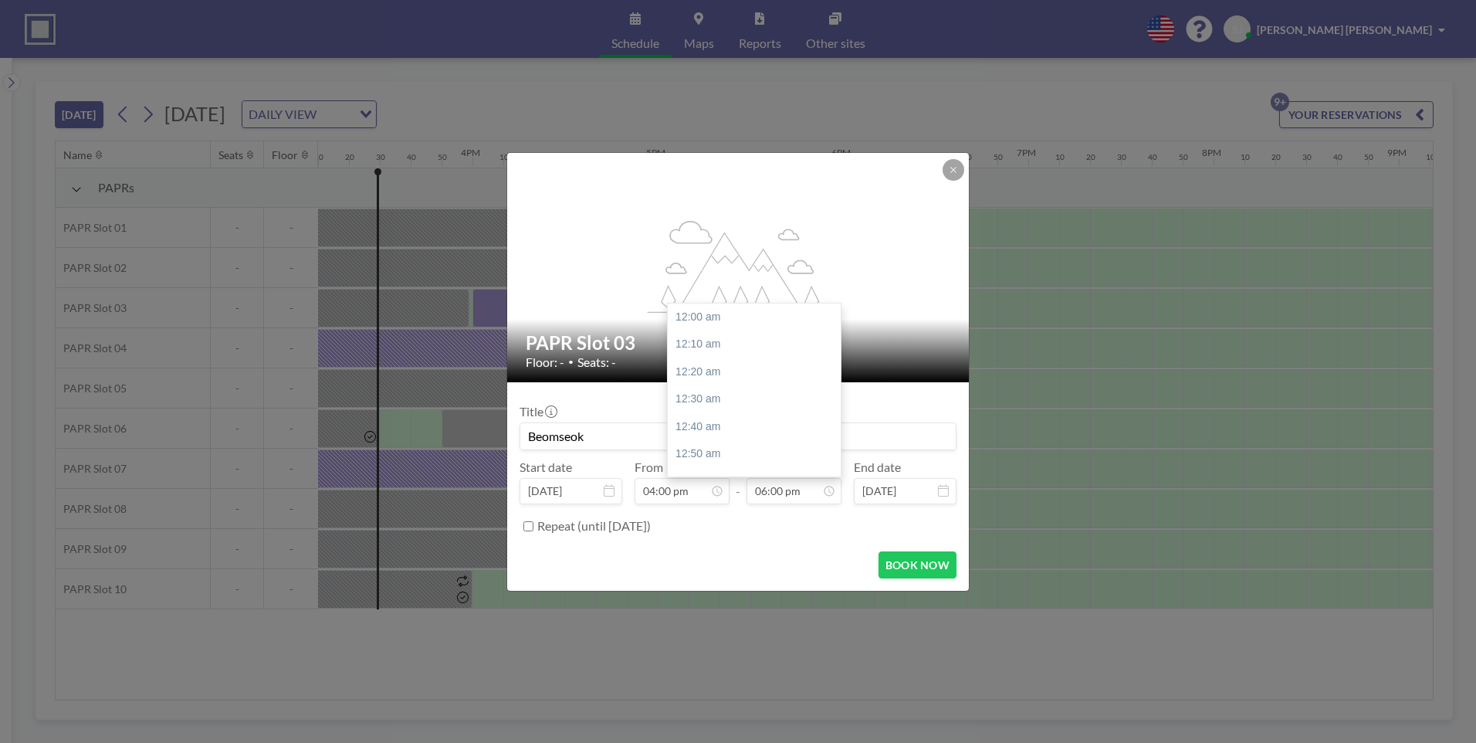
scroll to position [2967, 0]
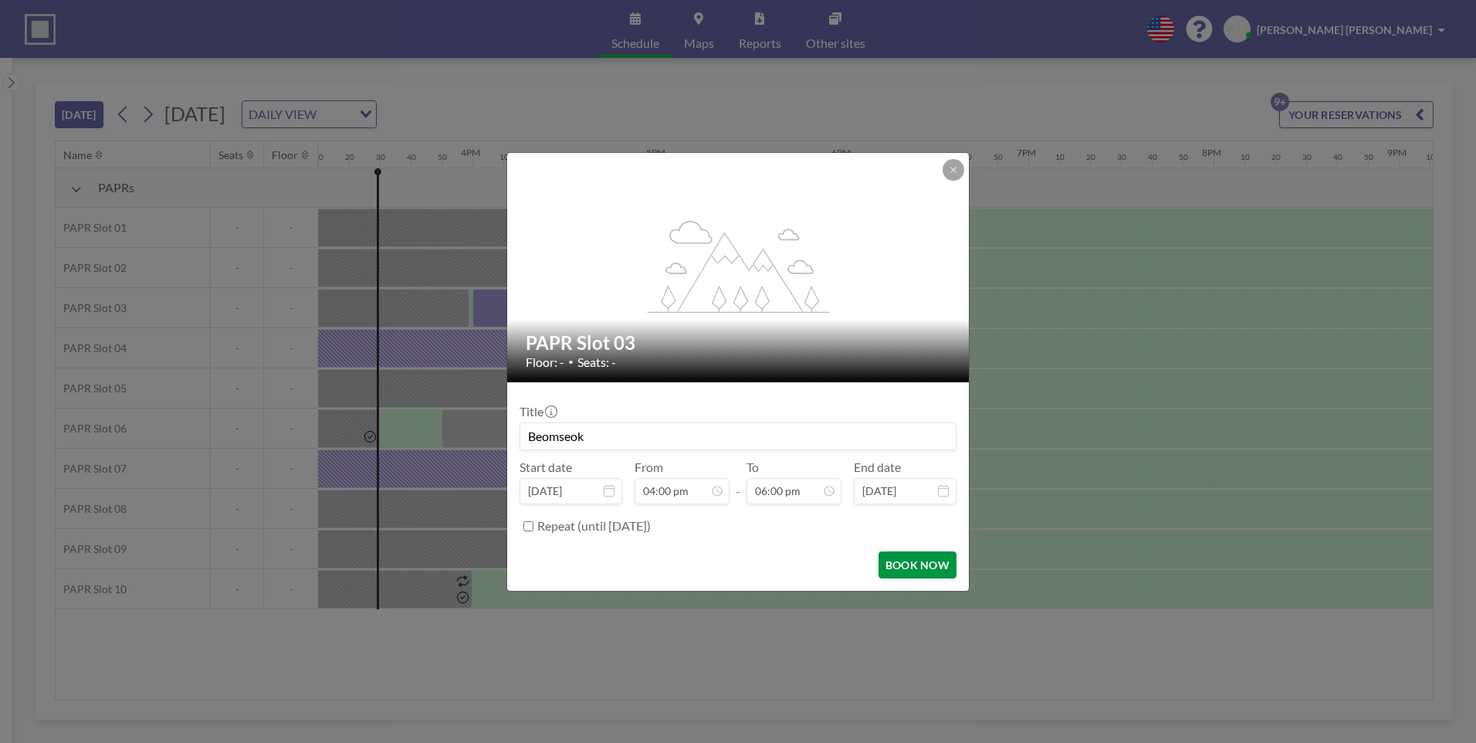
type input "Beomseok"
click at [916, 574] on button "BOOK NOW" at bounding box center [917, 564] width 78 height 27
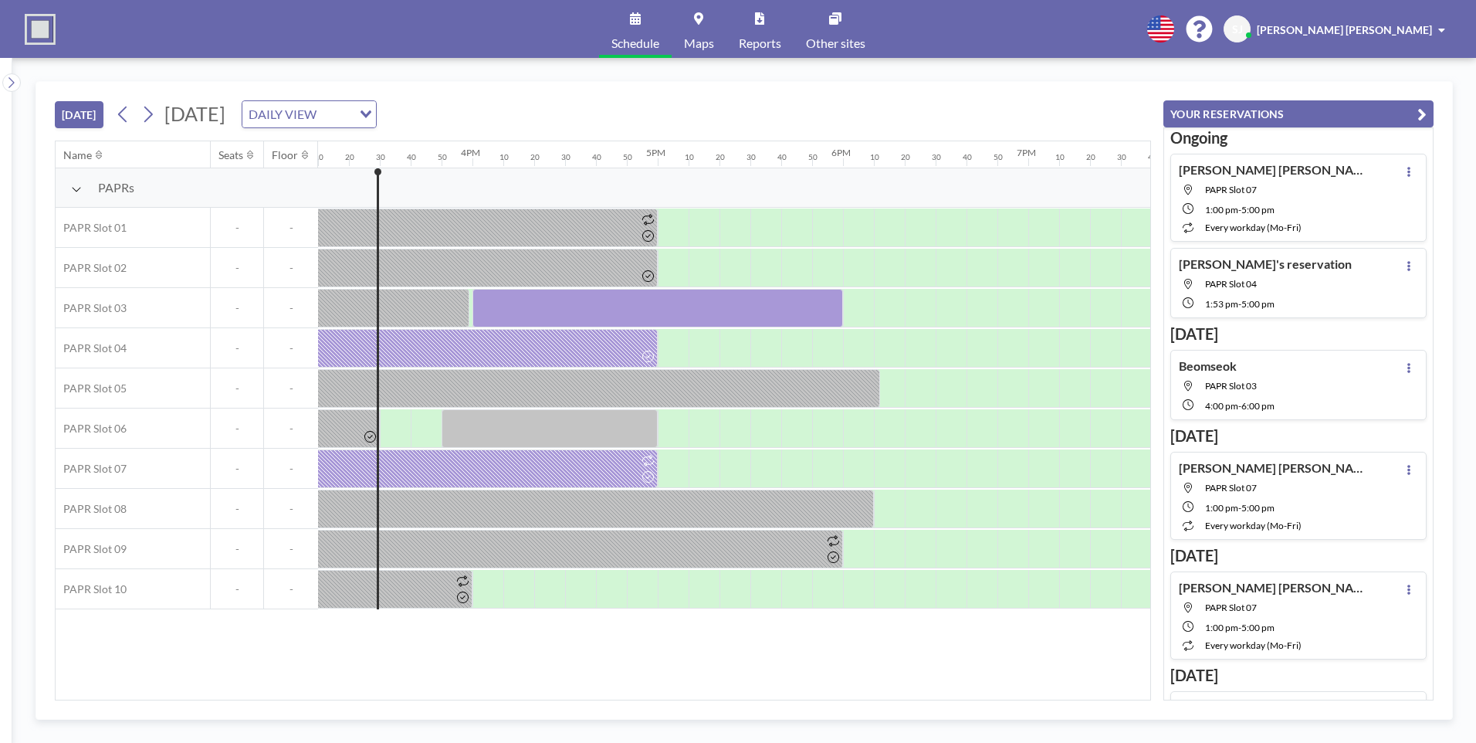
click at [1197, 61] on div "[DATE] [DATE] DAILY VIEW Loading... Name Seats Floor 12AM 10 20 30 40 50 1AM 10…" at bounding box center [744, 400] width 1464 height 685
click at [1051, 82] on div "[DATE] [DATE] DAILY VIEW Loading..." at bounding box center [603, 111] width 1096 height 59
click at [1396, 114] on button "YOUR RESERVATIONS" at bounding box center [1298, 113] width 270 height 27
